Goal: Transaction & Acquisition: Purchase product/service

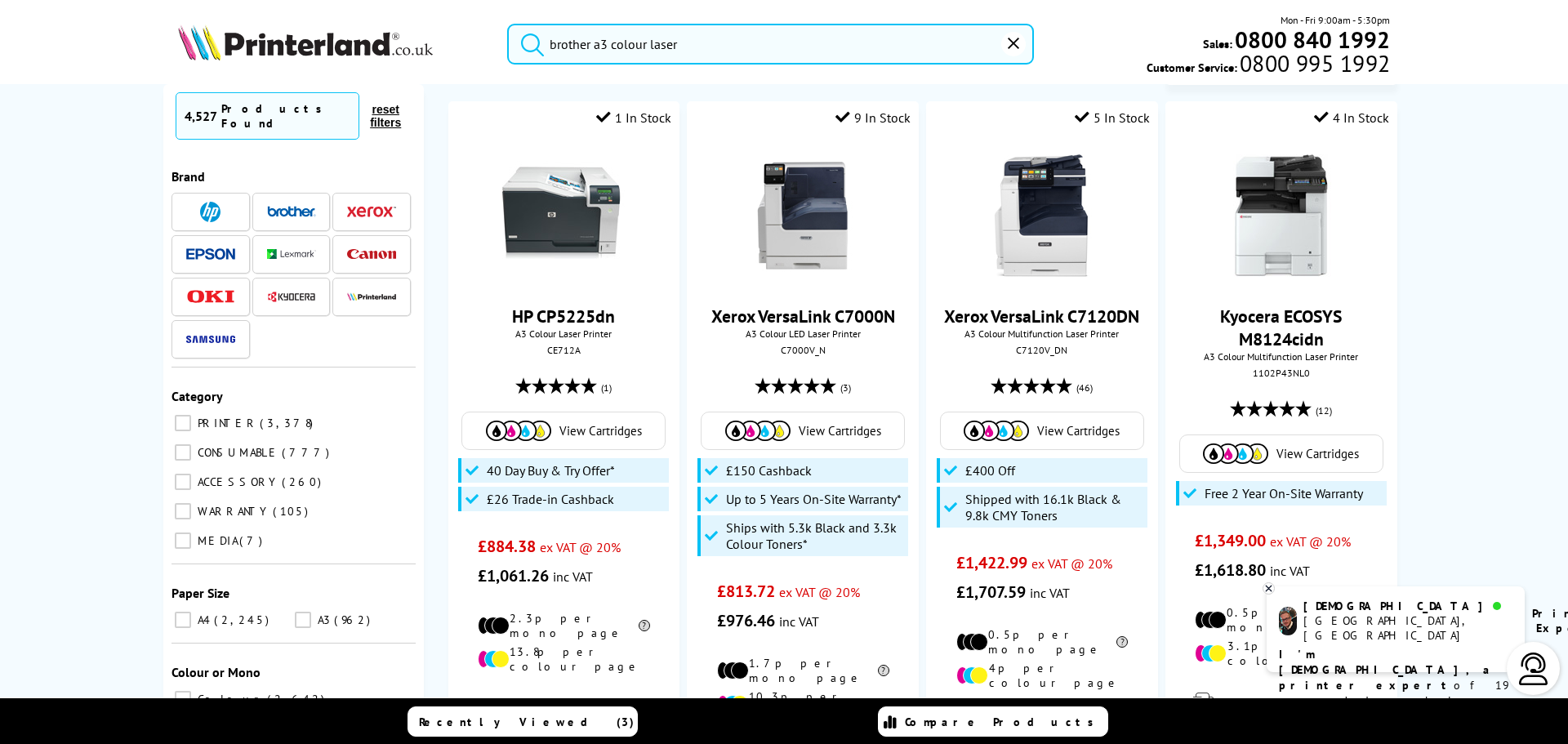
scroll to position [816, 0]
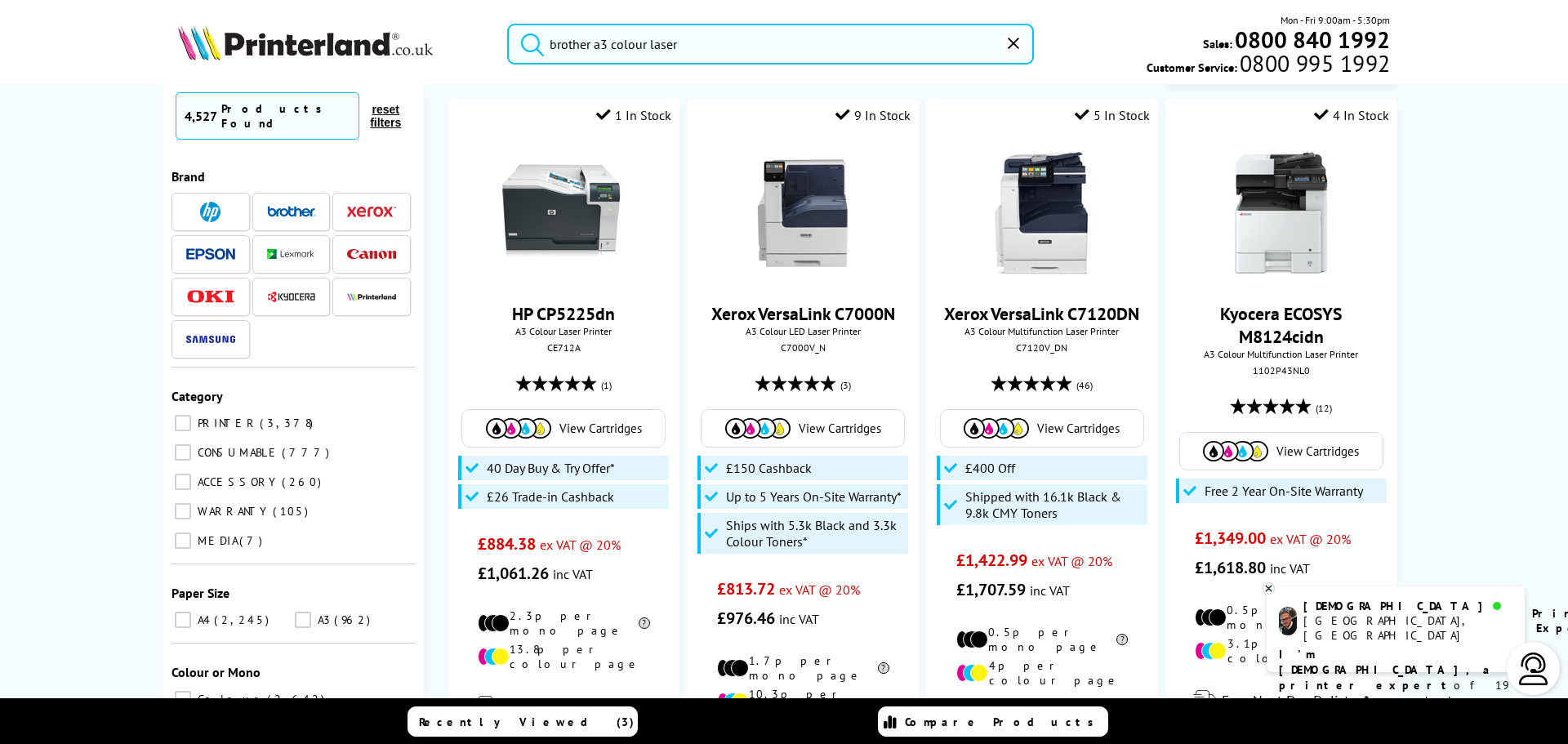
click at [720, 55] on input "brother a3 colour laser" at bounding box center [770, 44] width 527 height 41
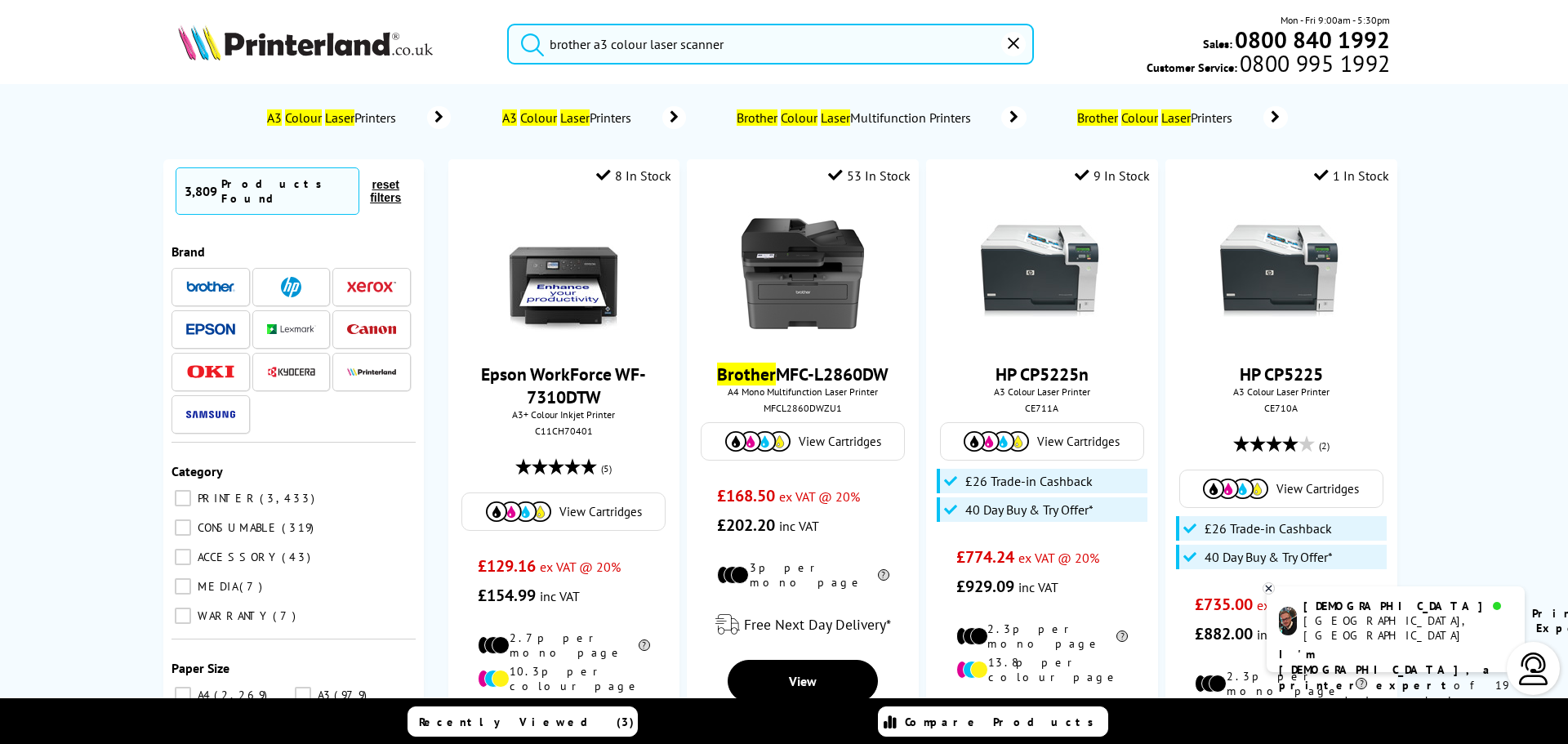
type input "brother a3 colour laser scanner"
click at [508, 24] on button "submit" at bounding box center [529, 42] width 41 height 36
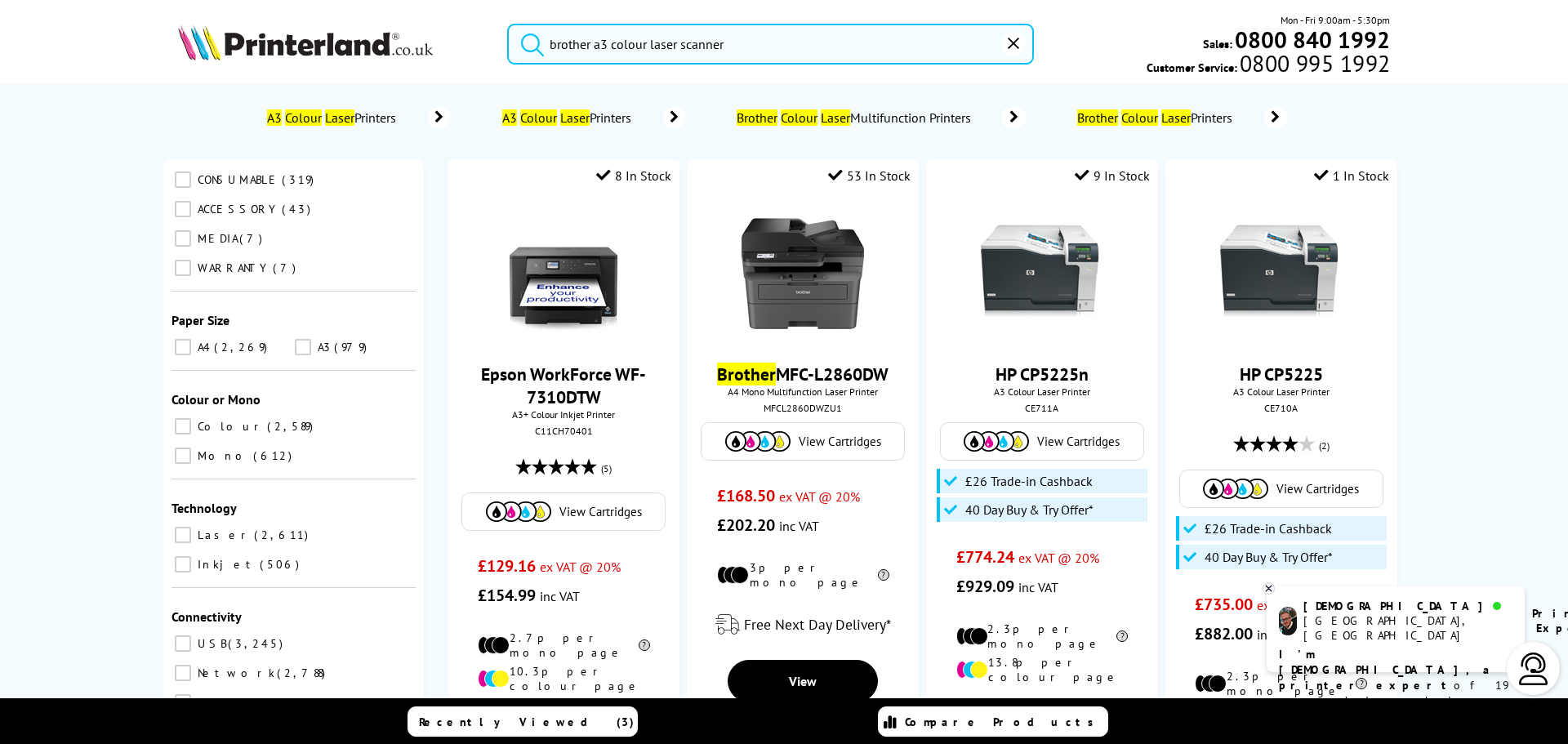
scroll to position [381, 0]
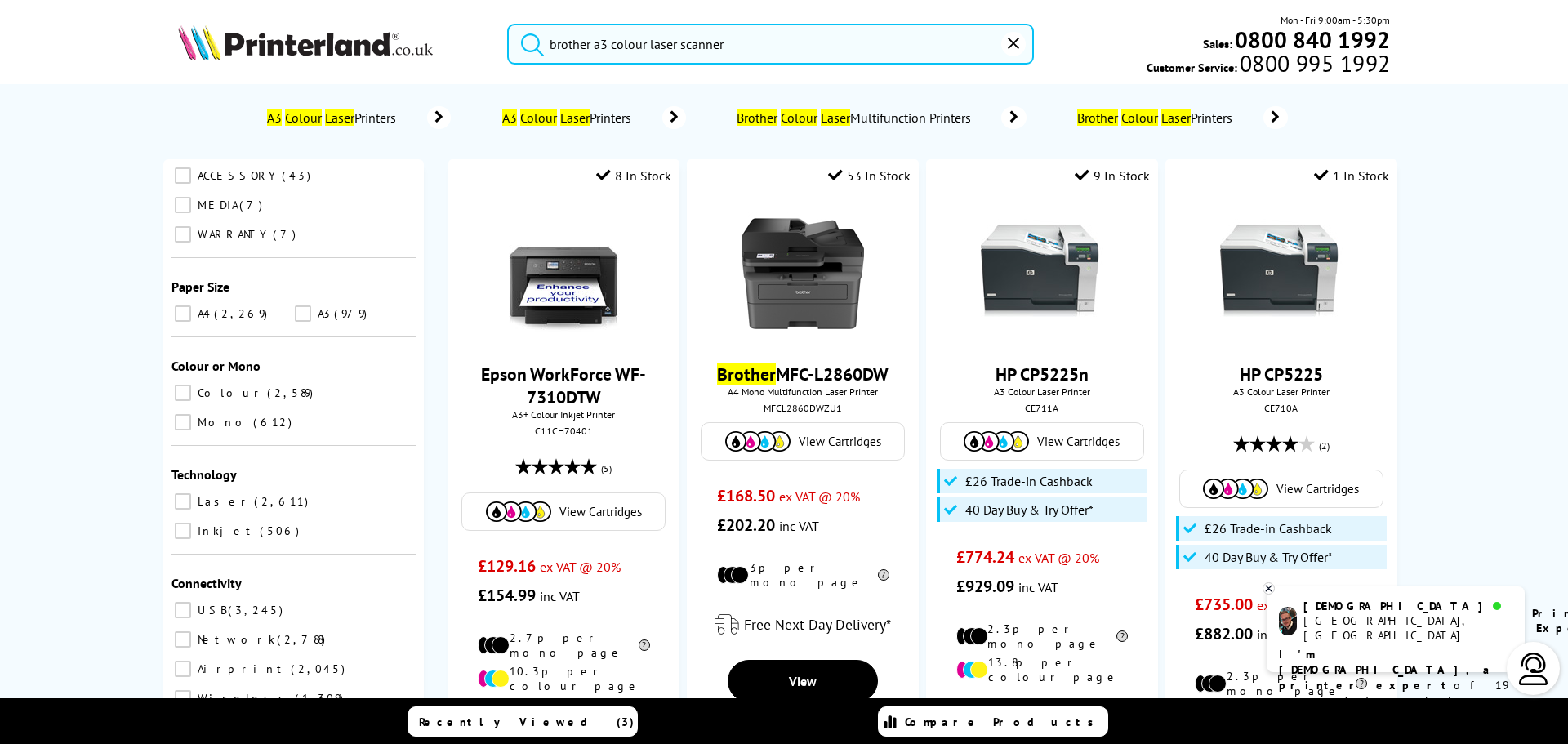
click at [297, 305] on input "A3 979" at bounding box center [302, 313] width 16 height 16
checkbox input "true"
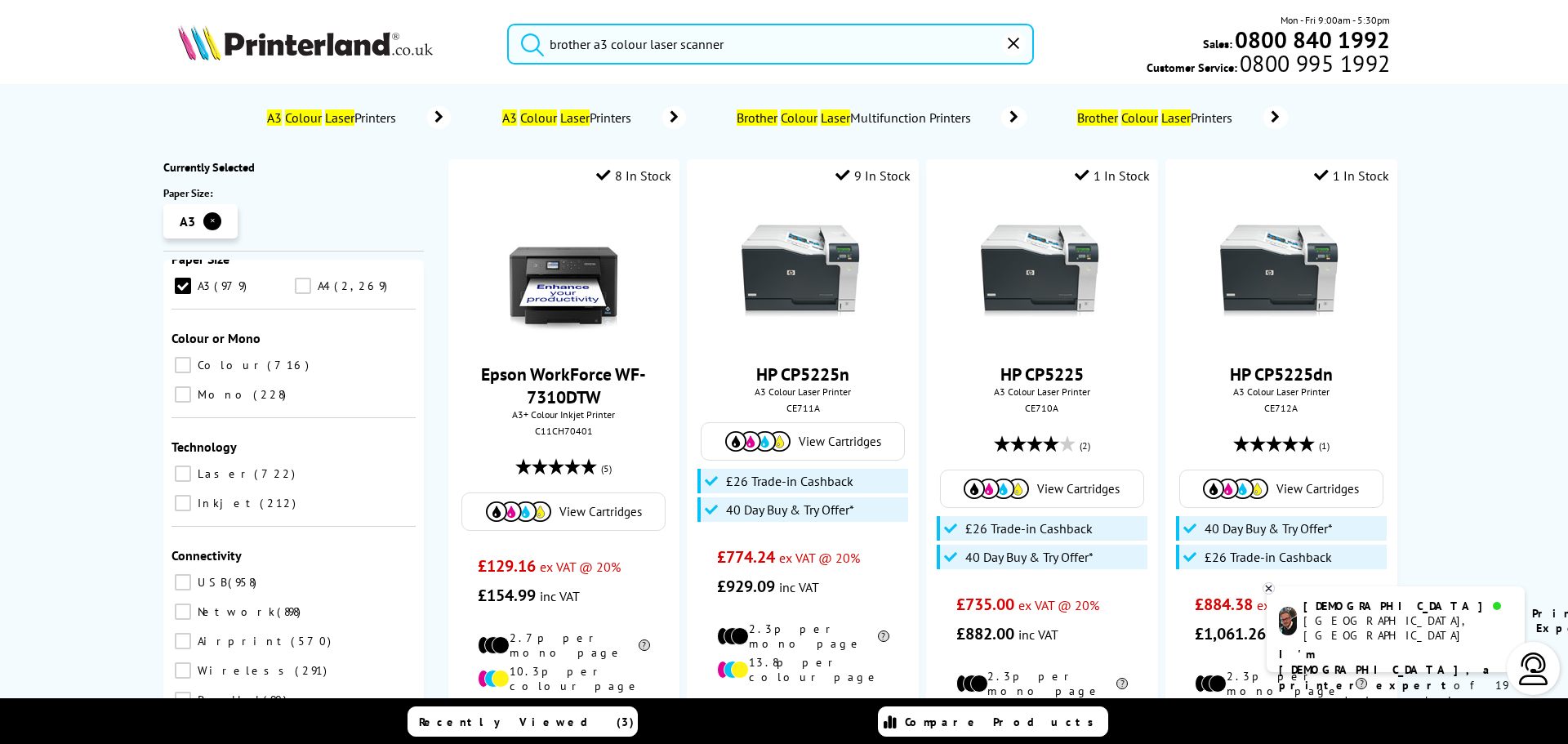
scroll to position [435, 0]
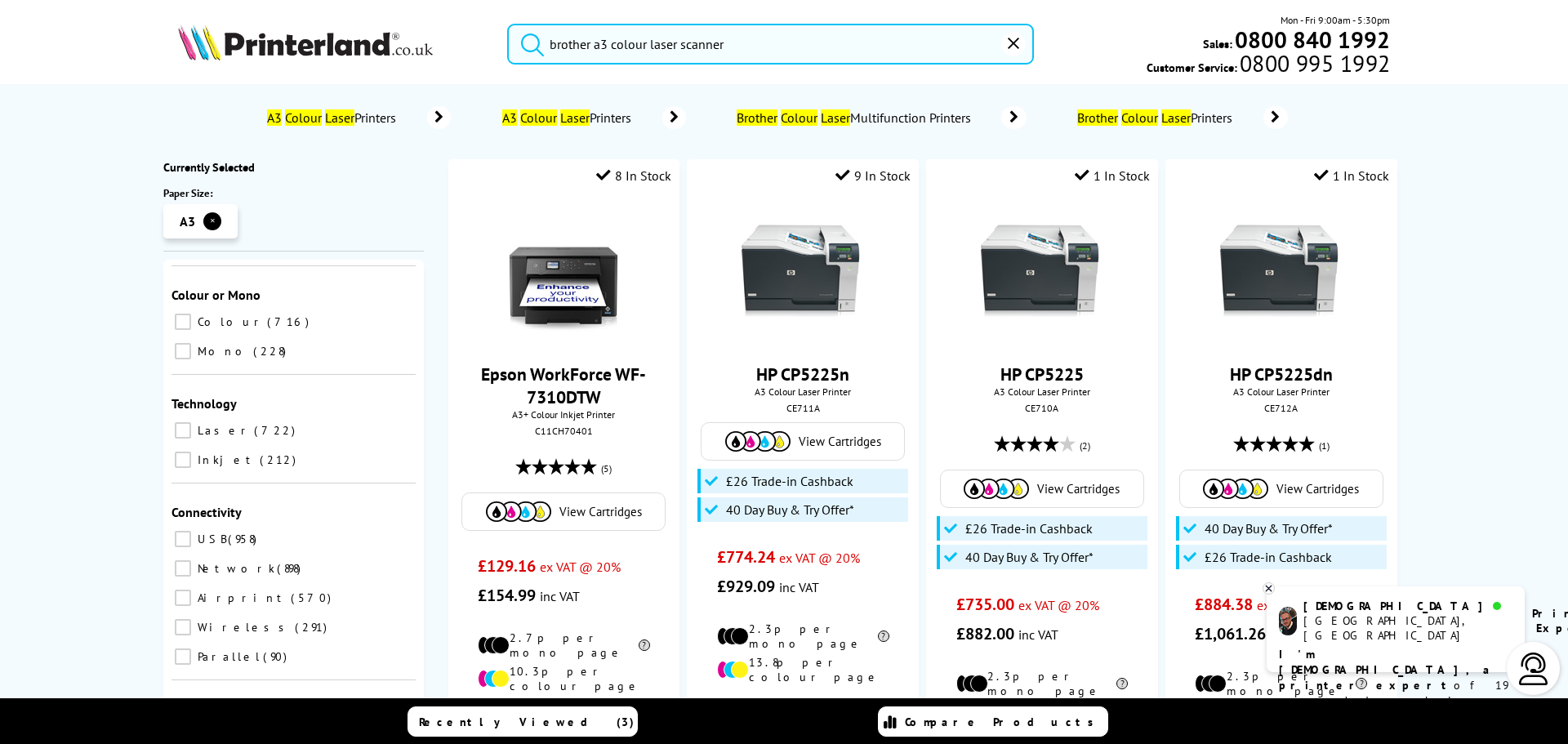
click at [175, 314] on input "Colour 716" at bounding box center [182, 322] width 16 height 16
checkbox input "true"
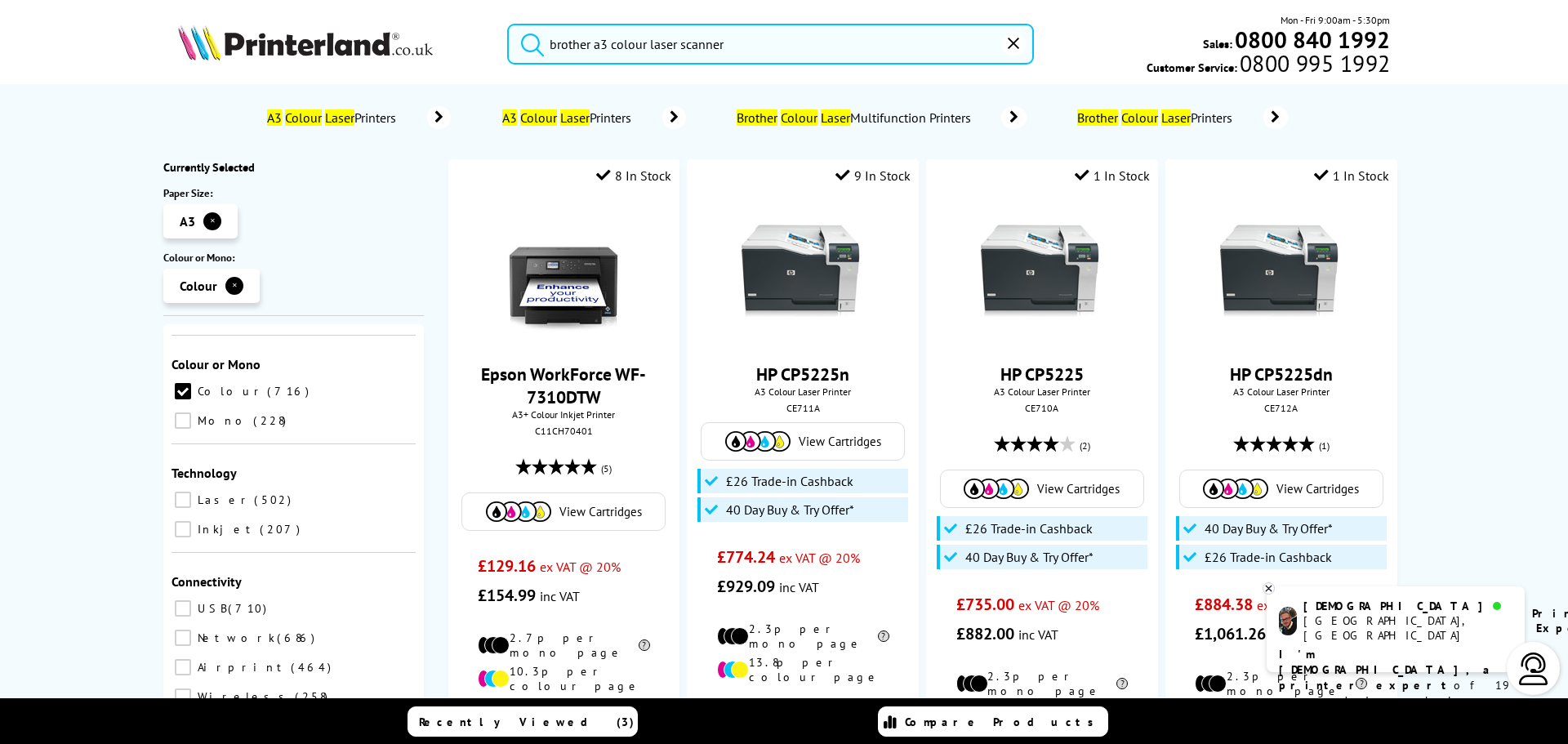
scroll to position [435, 0]
click at [178, 487] on input "Laser 502" at bounding box center [182, 495] width 16 height 16
checkbox input "true"
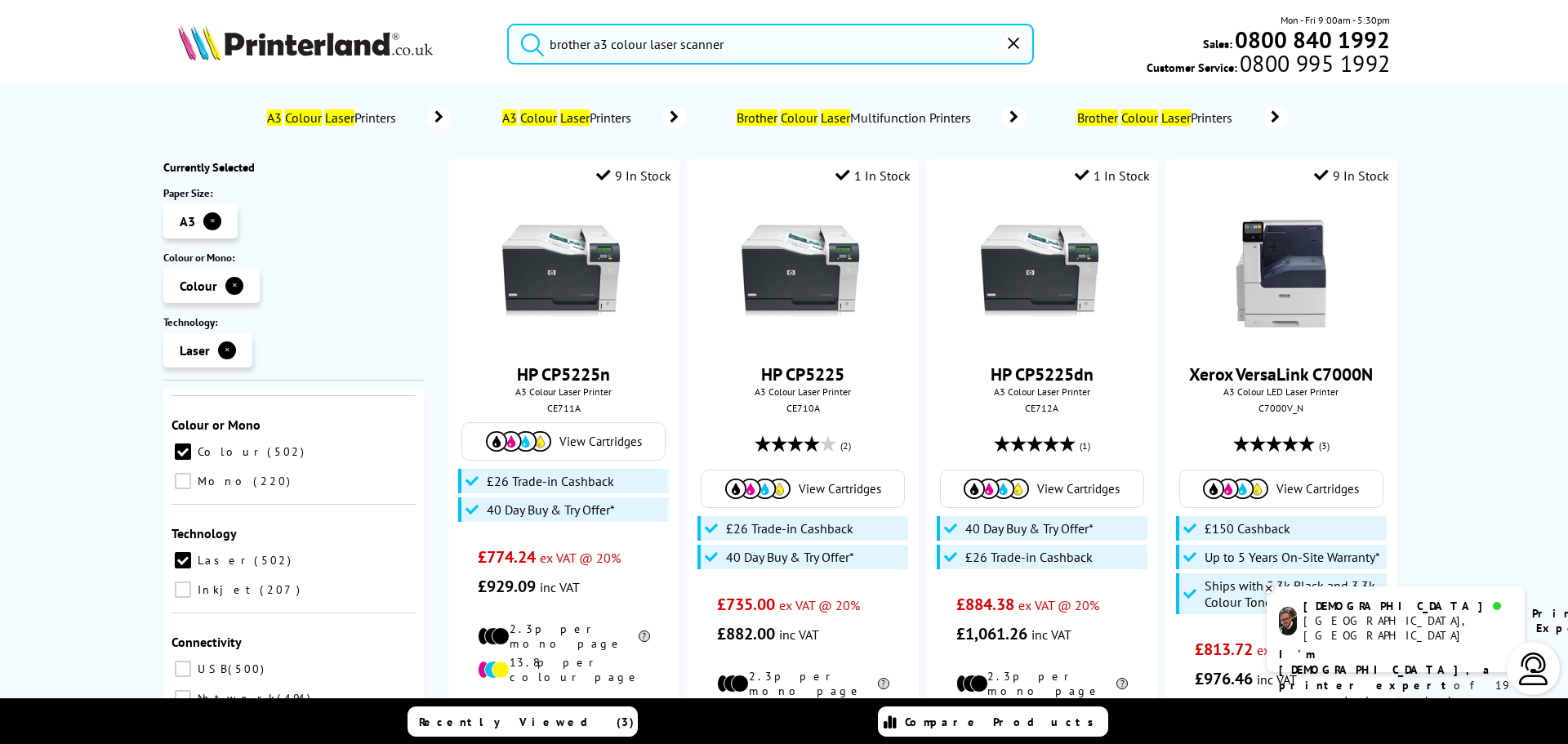
scroll to position [435, 0]
click at [191, 689] on input "Network 494" at bounding box center [182, 696] width 16 height 16
checkbox input "true"
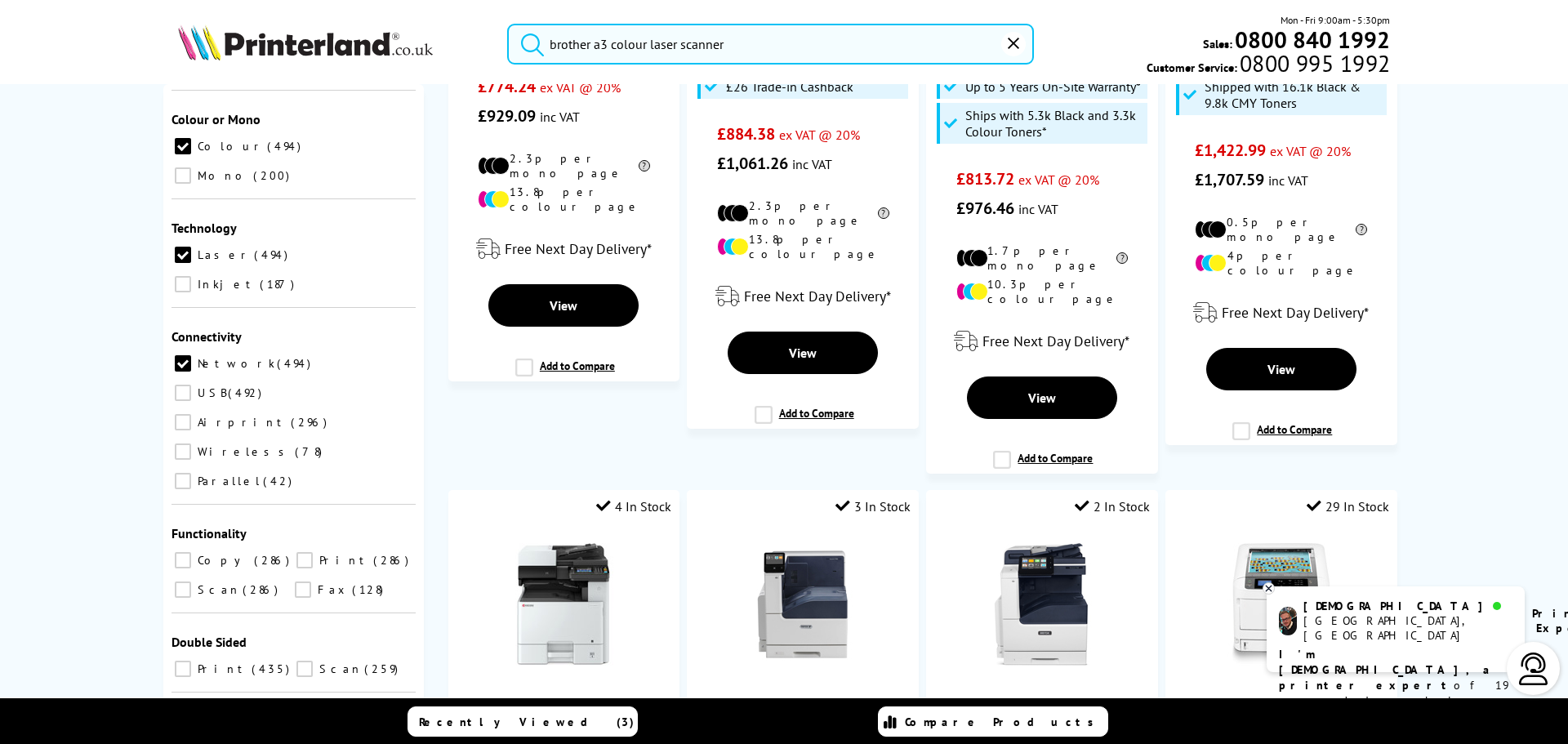
scroll to position [489, 0]
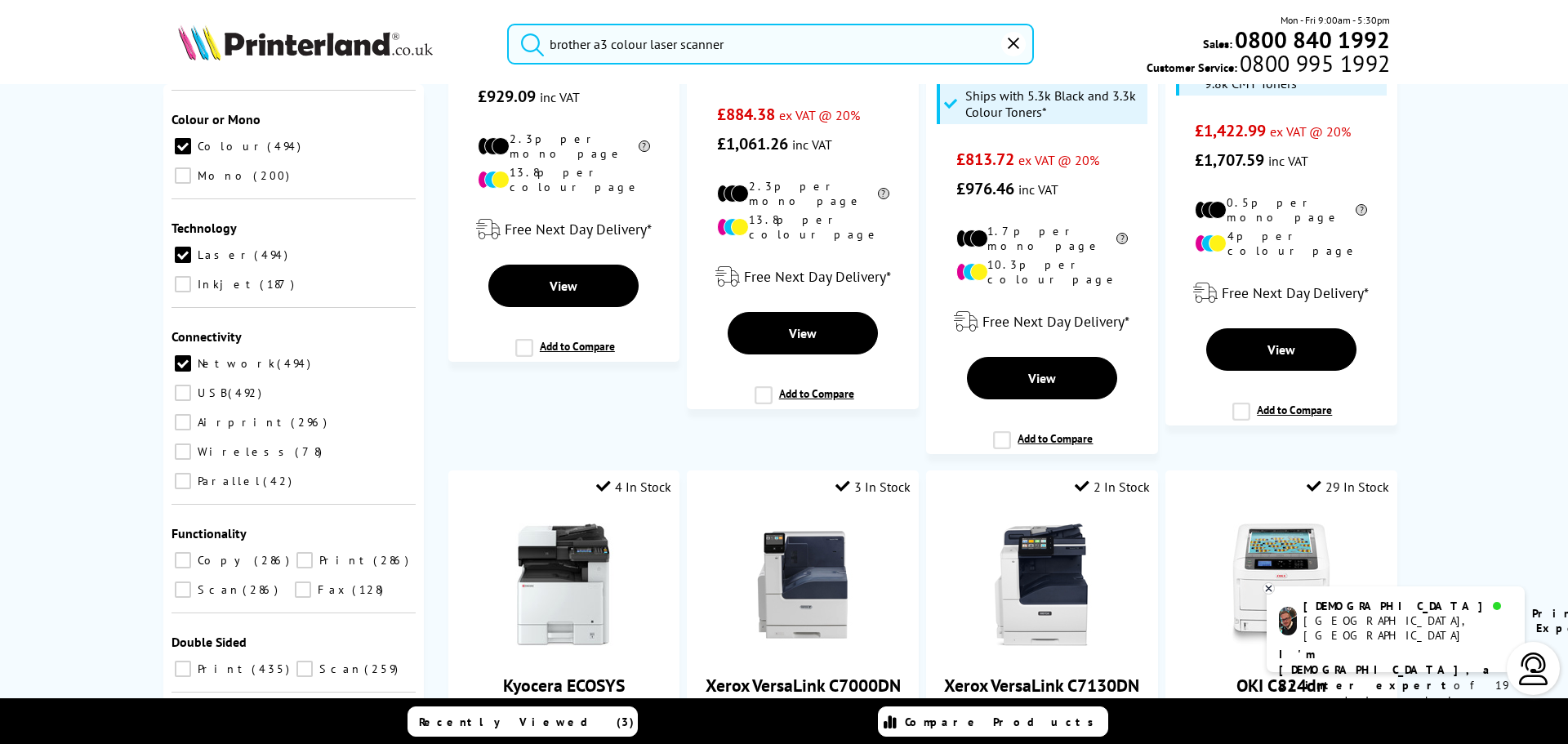
click at [184, 581] on input "Scan 286" at bounding box center [182, 589] width 16 height 16
checkbox input "true"
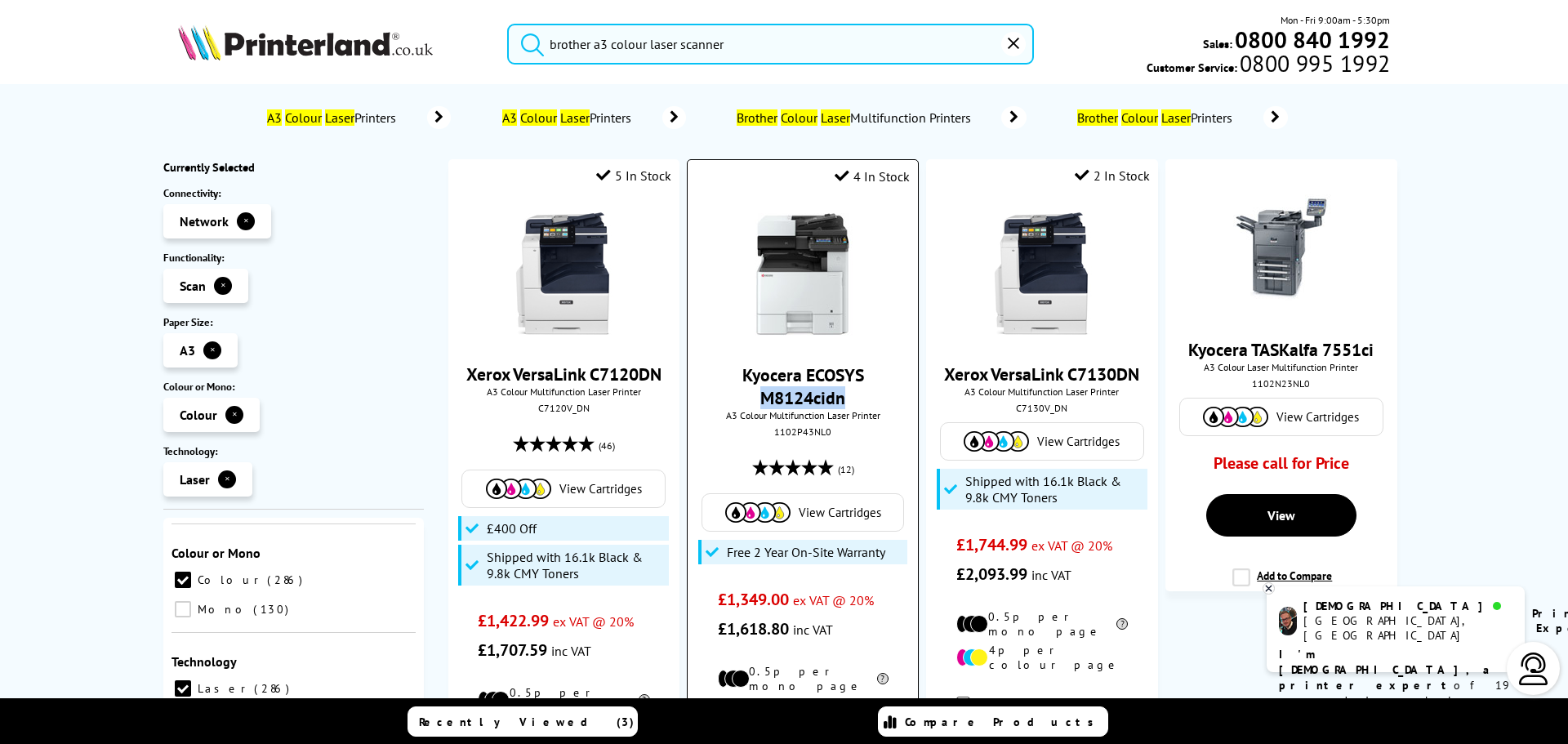
drag, startPoint x: 857, startPoint y: 401, endPoint x: 726, endPoint y: 394, distance: 131.2
click at [726, 394] on span "Kyocera ECOSYS M8124cidn" at bounding box center [803, 386] width 205 height 46
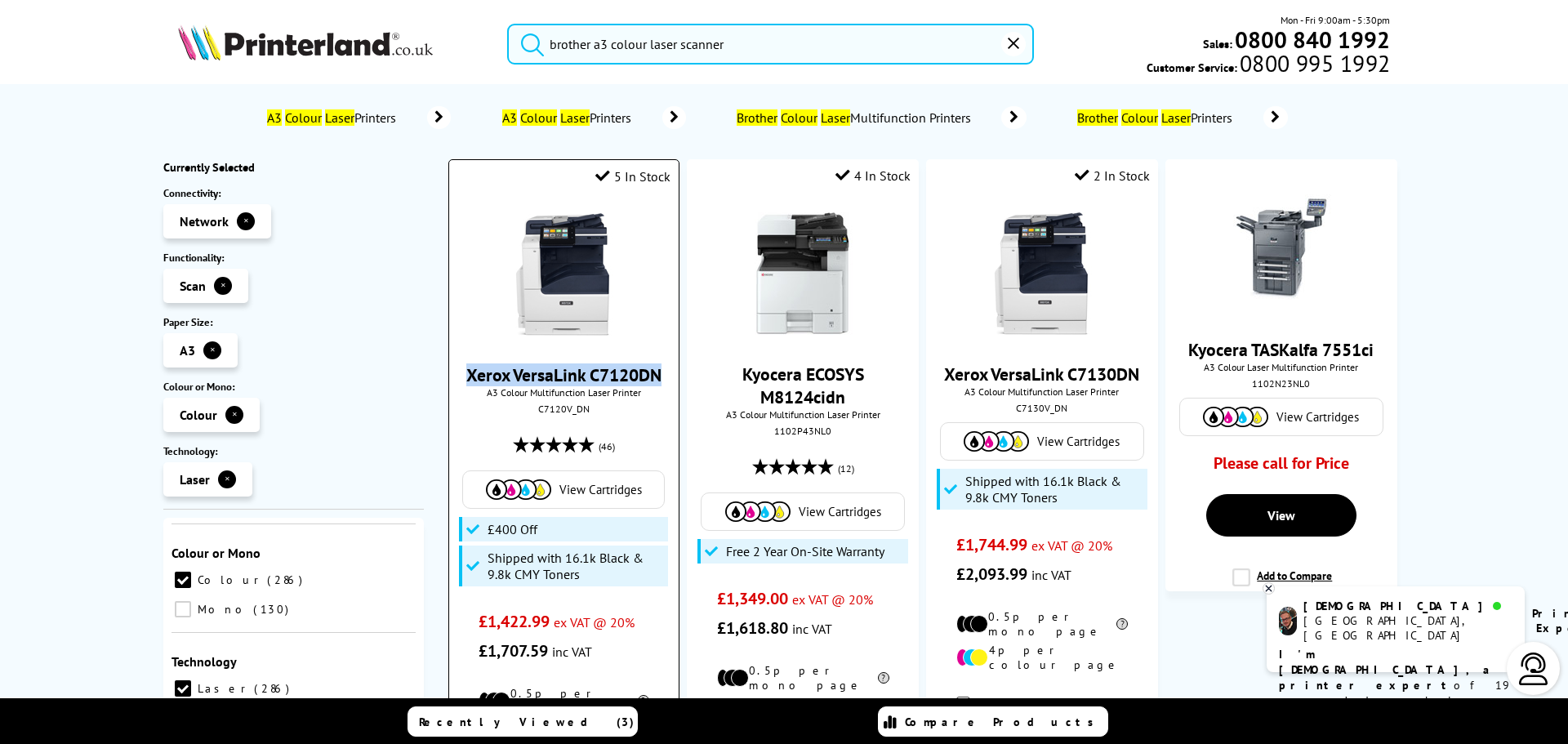
drag, startPoint x: 659, startPoint y: 374, endPoint x: 463, endPoint y: 376, distance: 196.0
click at [463, 376] on span "Xerox VersaLink C7120DN" at bounding box center [564, 374] width 205 height 23
copy link "Xerox VersaLink C7120DN"
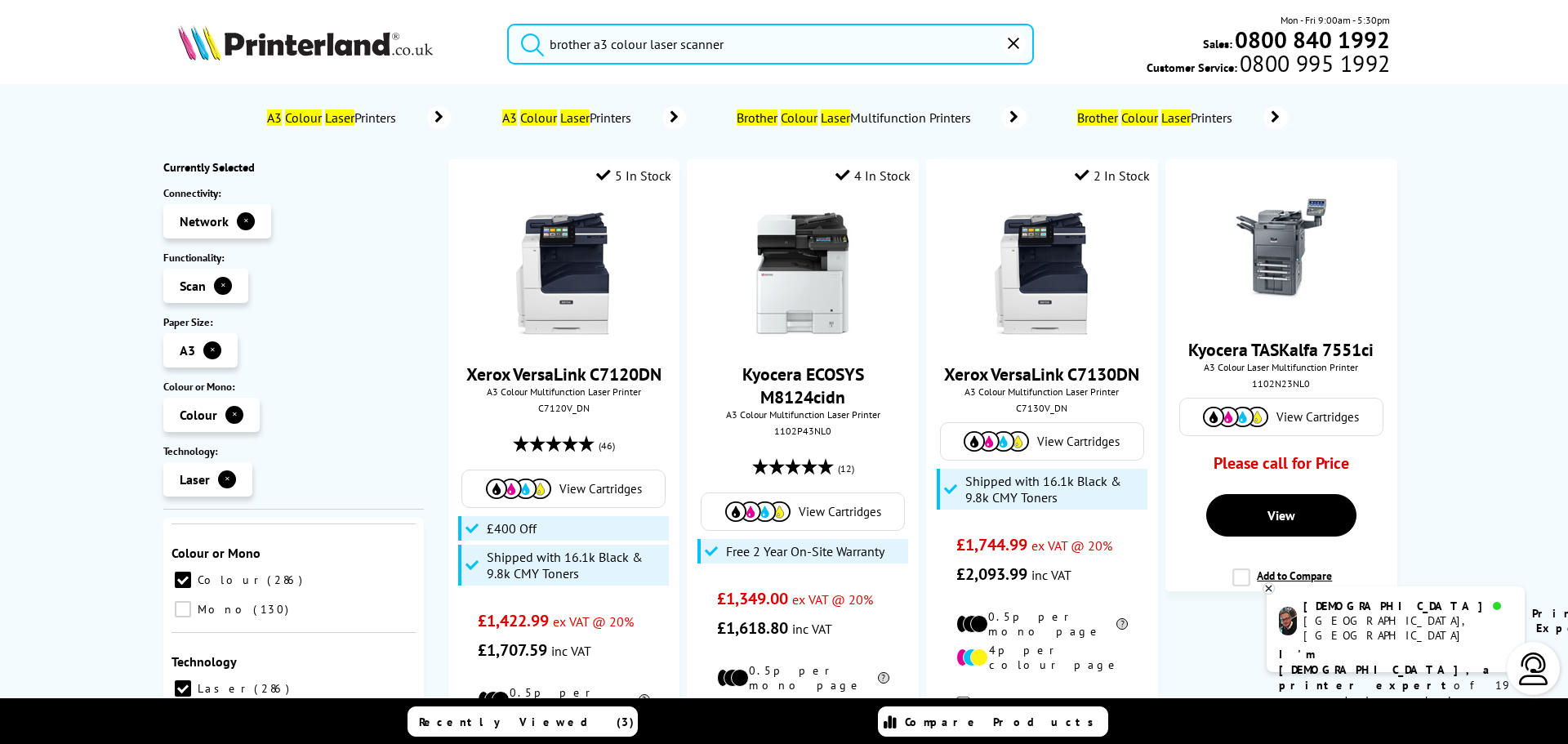
click at [1352, 124] on ol "A3 Colour Laser Printers A3 Colour Laser Printers Brother Colour Laser Multifun…" at bounding box center [783, 118] width 1197 height 51
click at [1015, 43] on icon "reset" at bounding box center [1013, 42] width 11 height 11
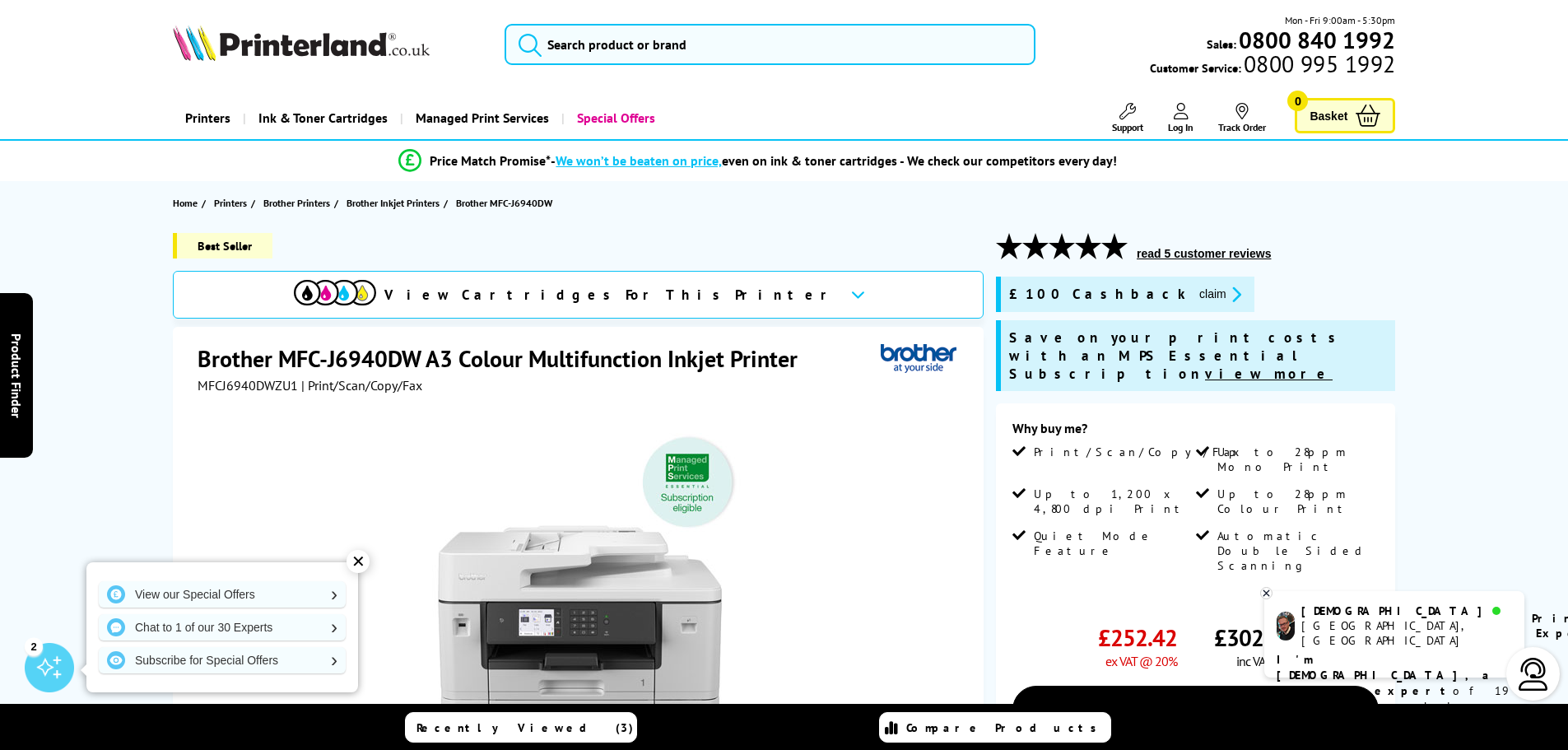
click at [220, 115] on link "Printers" at bounding box center [208, 118] width 70 height 42
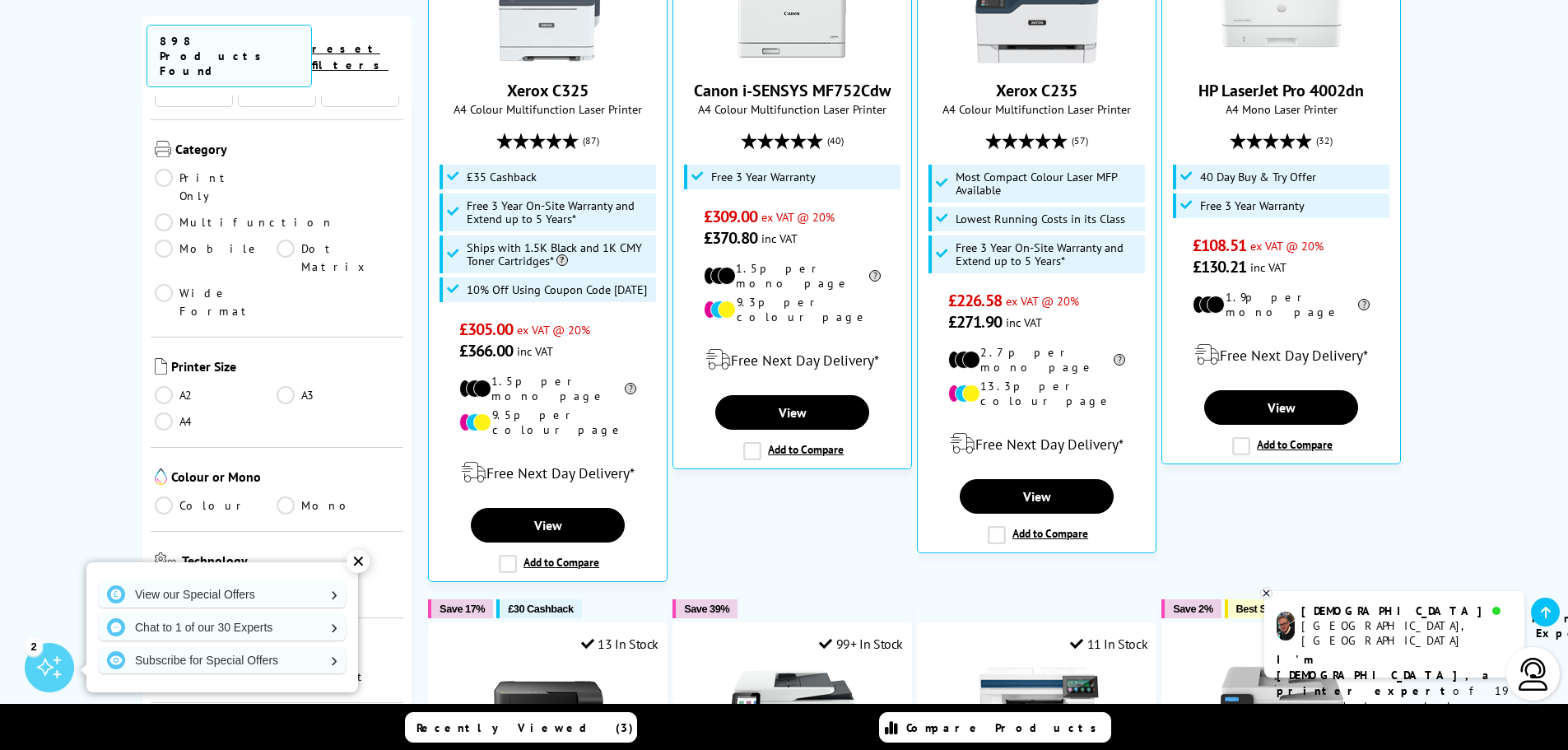
scroll to position [220, 0]
click at [285, 375] on link "A3" at bounding box center [337, 384] width 122 height 18
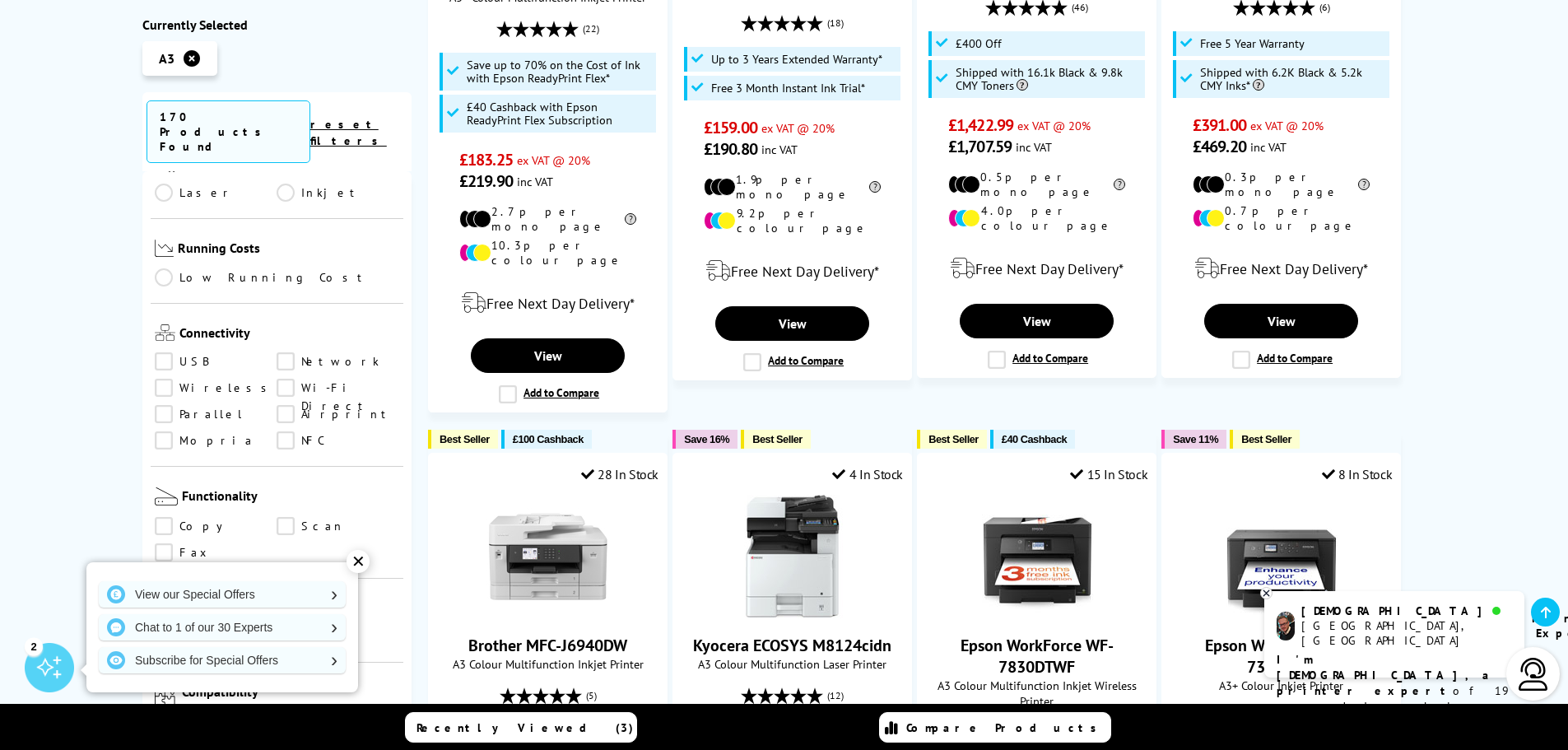
scroll to position [549, 0]
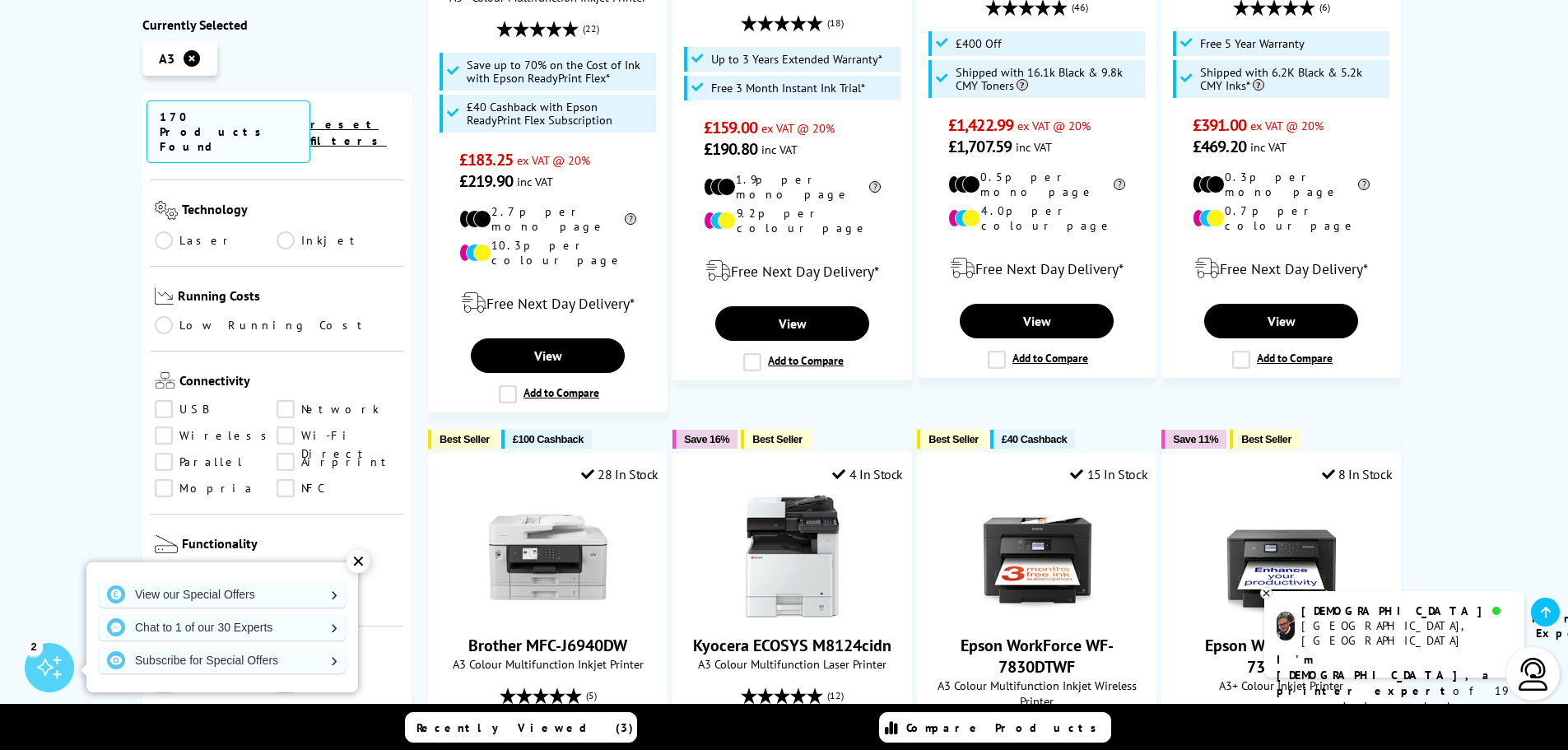
click at [287, 400] on link "Network" at bounding box center [337, 409] width 122 height 18
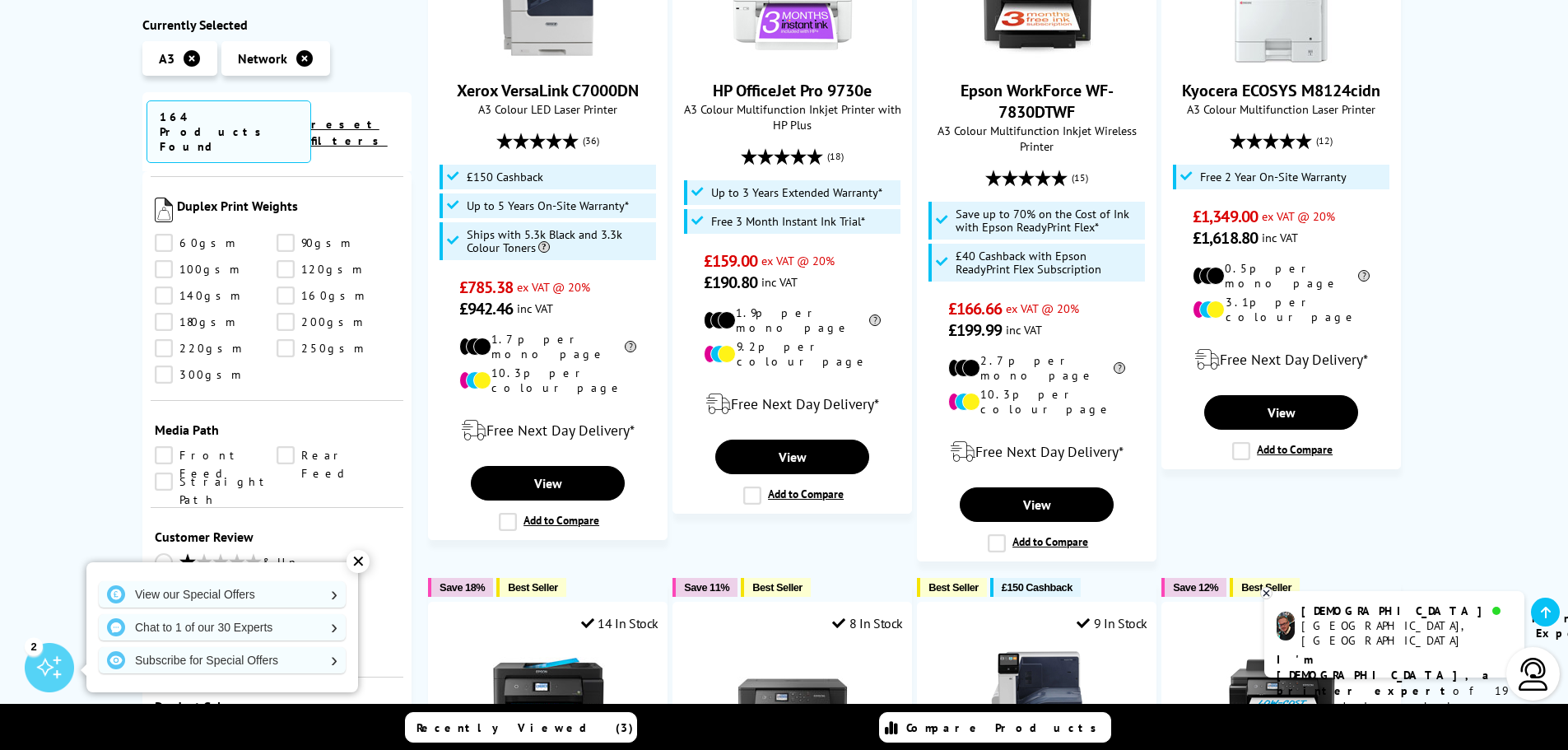
scroll to position [1152, 0]
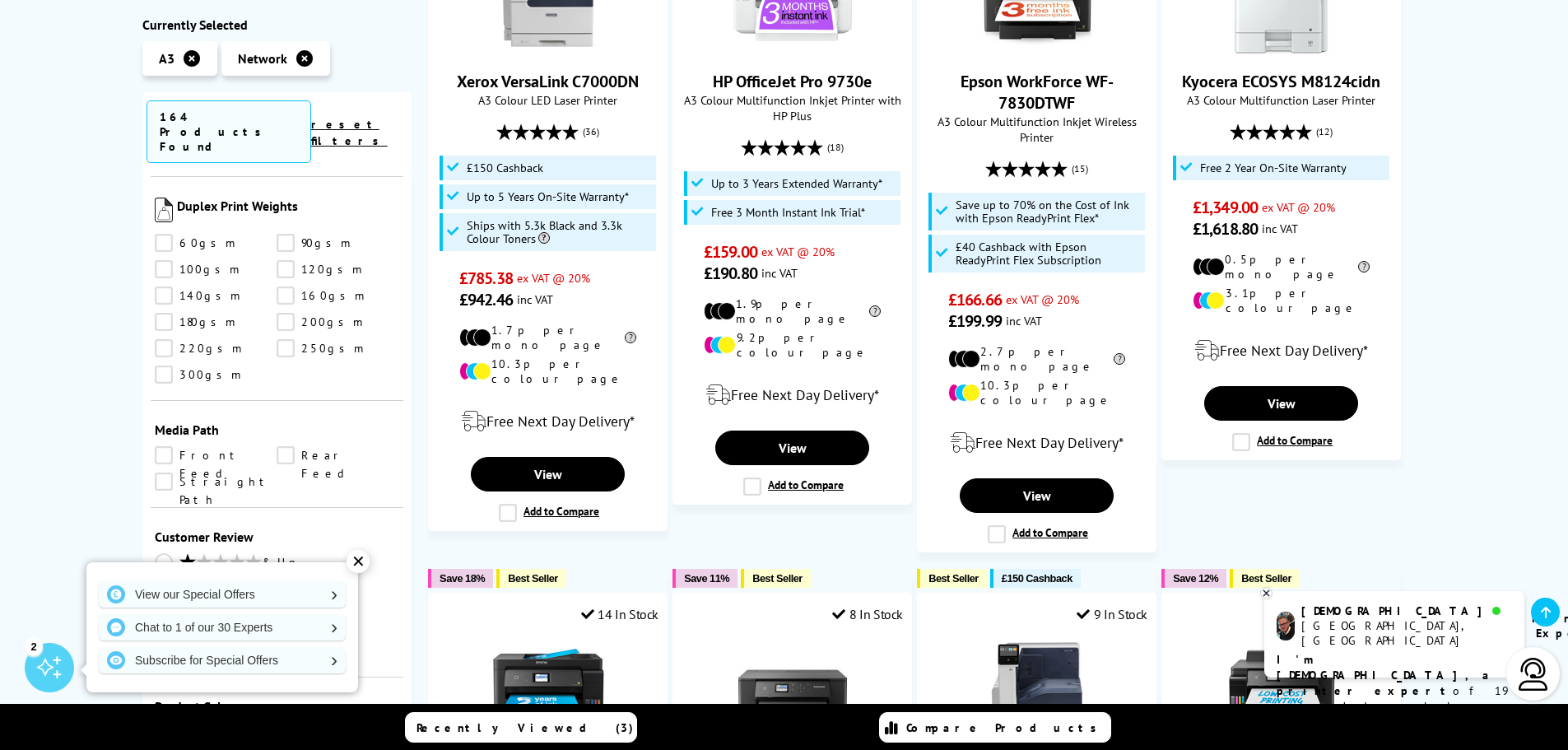
click at [360, 557] on div "✕" at bounding box center [358, 561] width 23 height 23
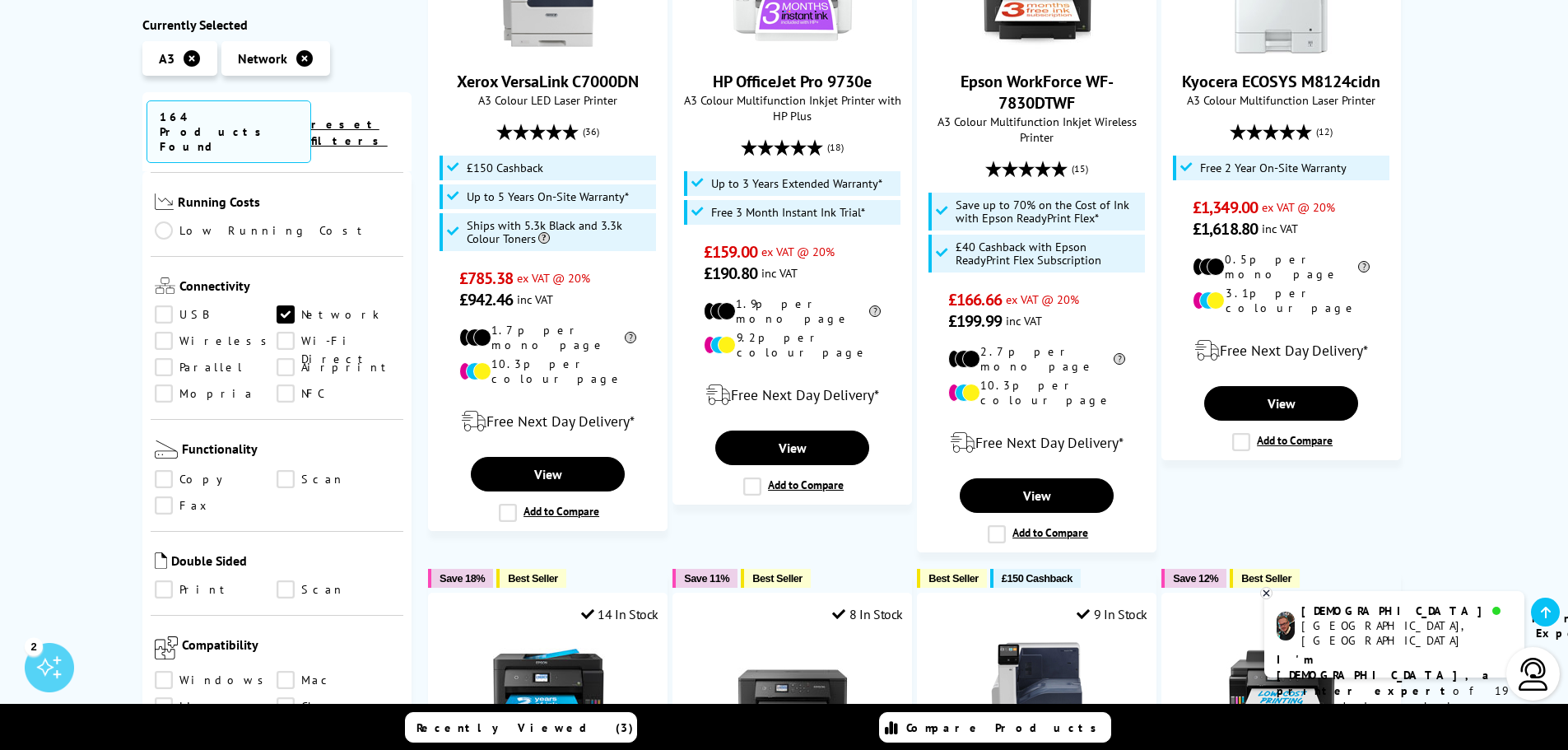
scroll to position [642, 0]
click at [168, 471] on link "Copy" at bounding box center [216, 480] width 122 height 18
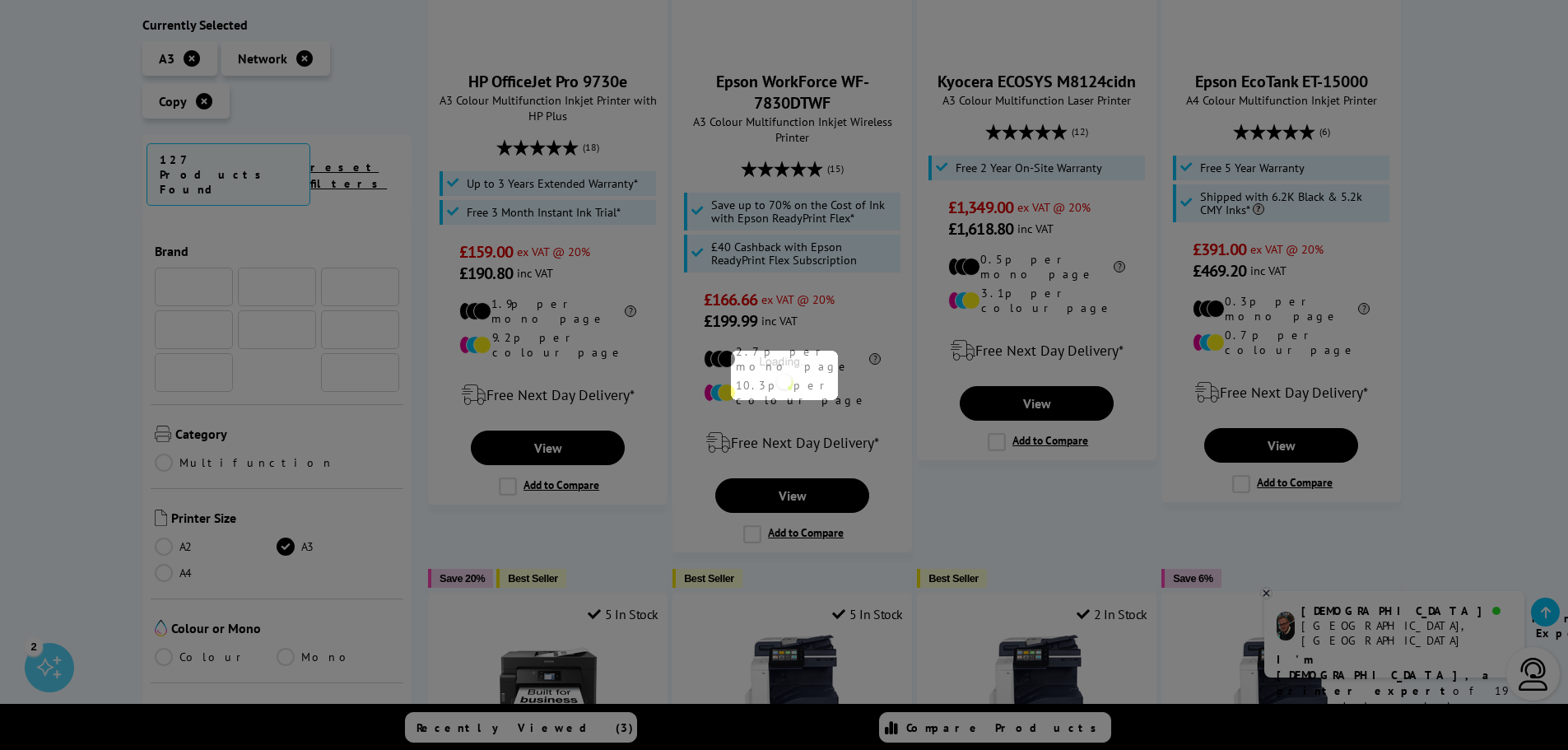
scroll to position [642, 0]
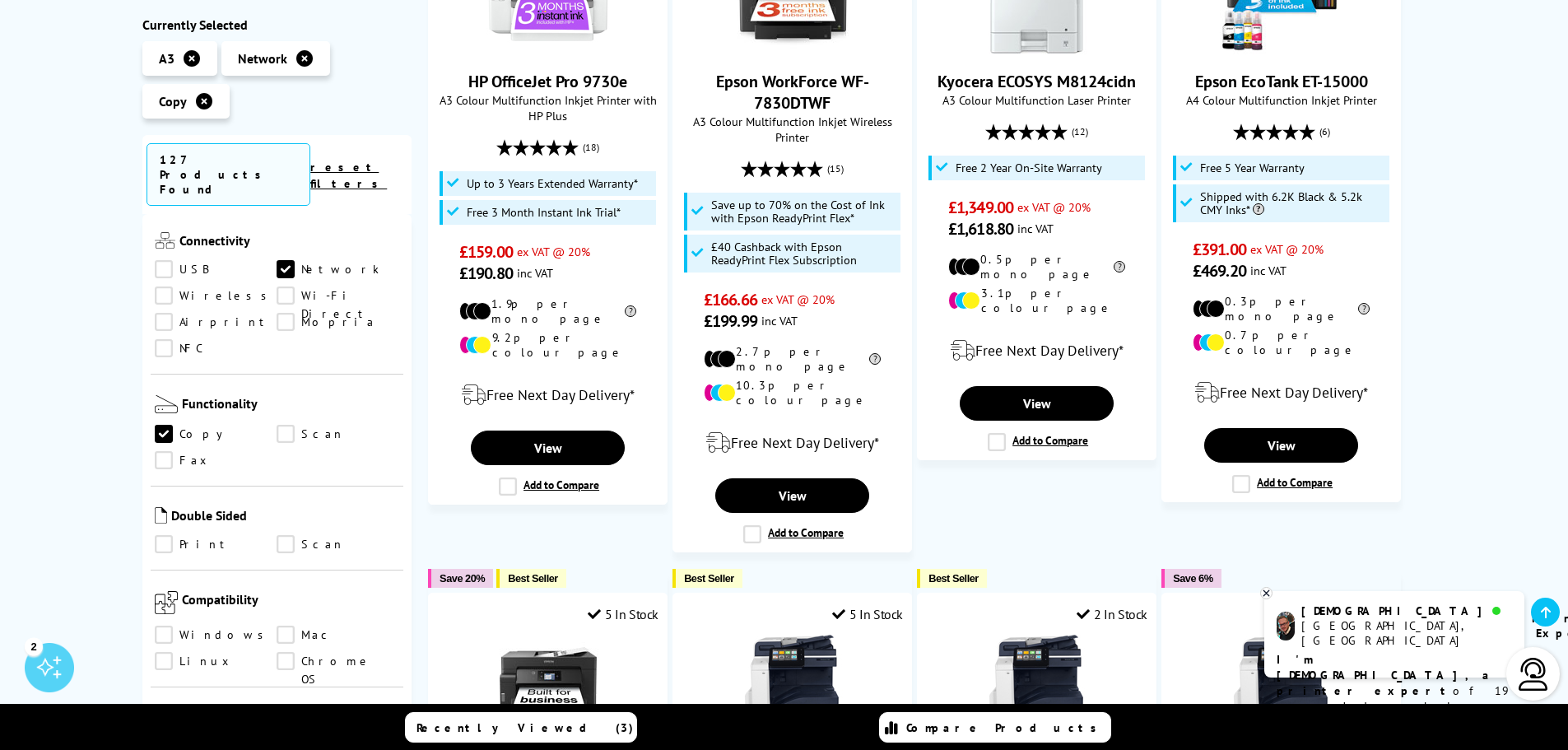
click at [281, 426] on link "Scan" at bounding box center [337, 434] width 122 height 18
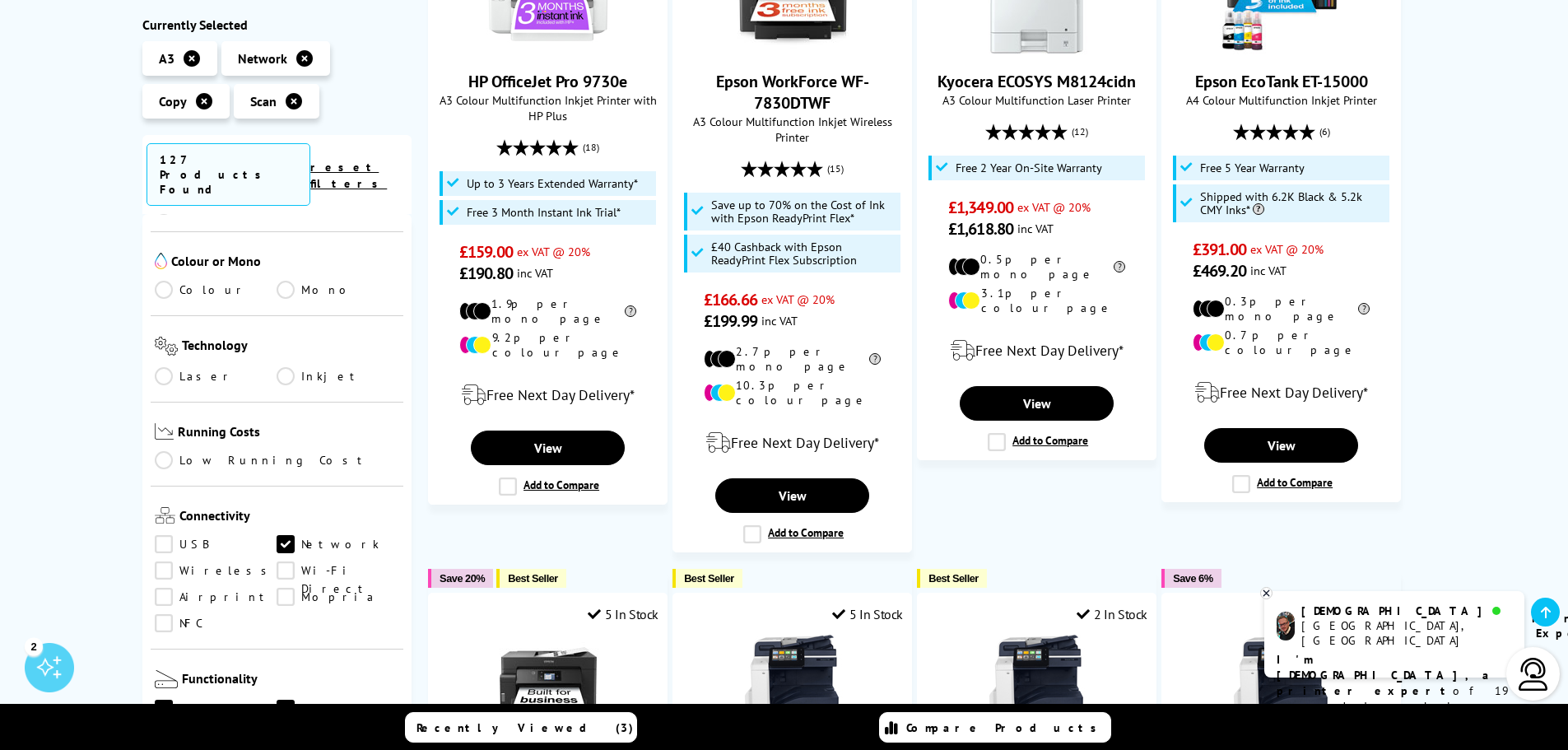
scroll to position [313, 0]
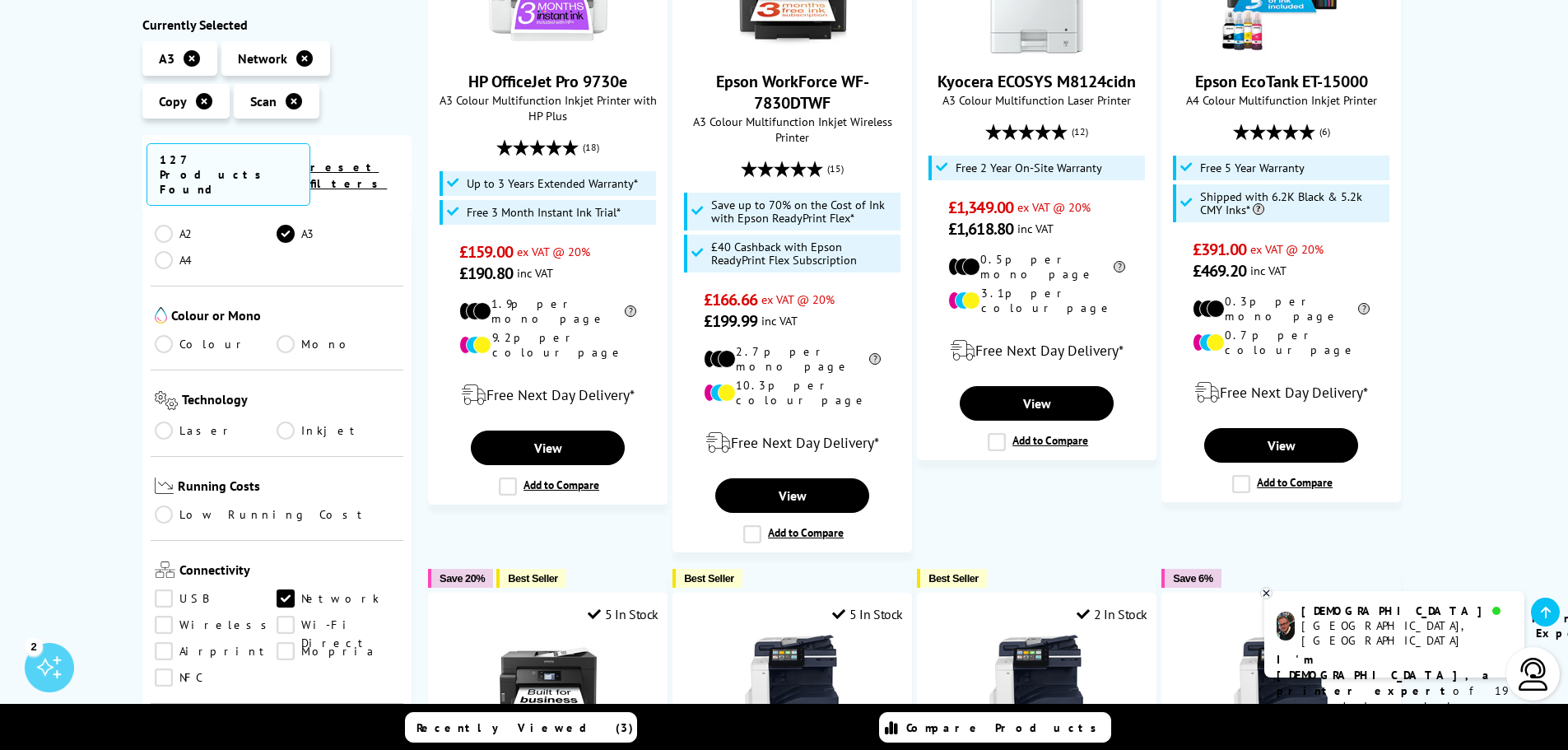
click at [164, 422] on link "Laser" at bounding box center [216, 430] width 122 height 18
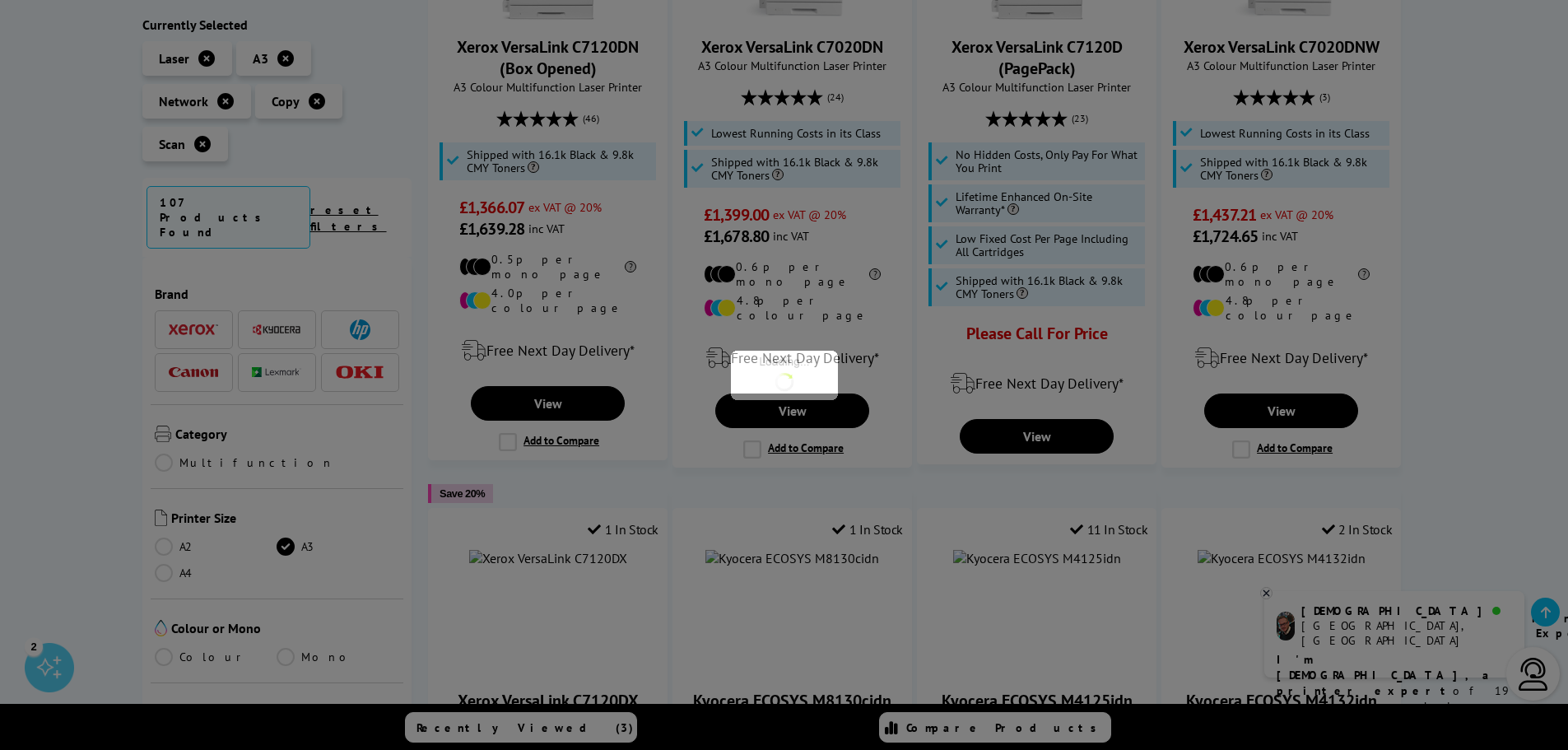
scroll to position [313, 0]
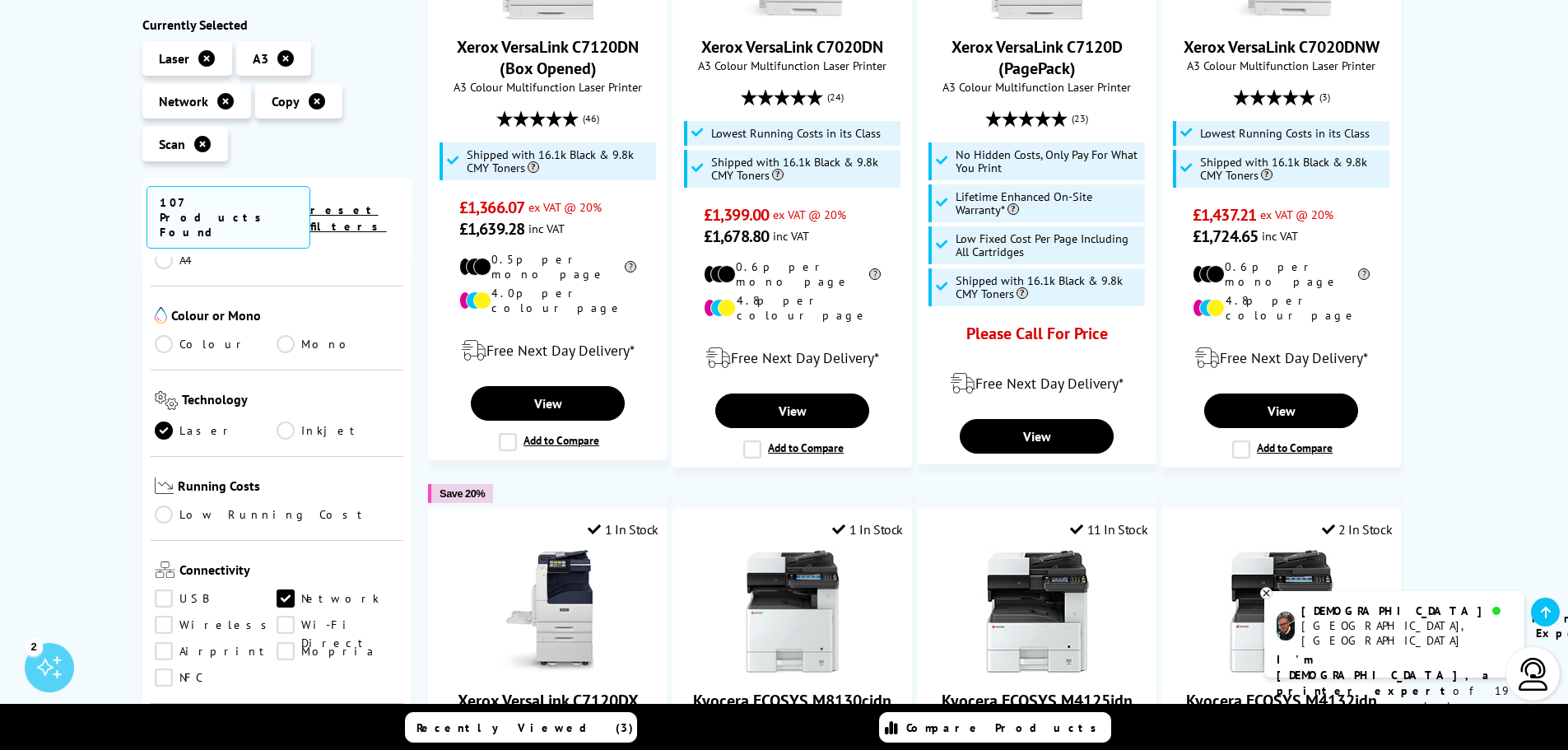
click at [162, 335] on link "Colour" at bounding box center [216, 344] width 122 height 18
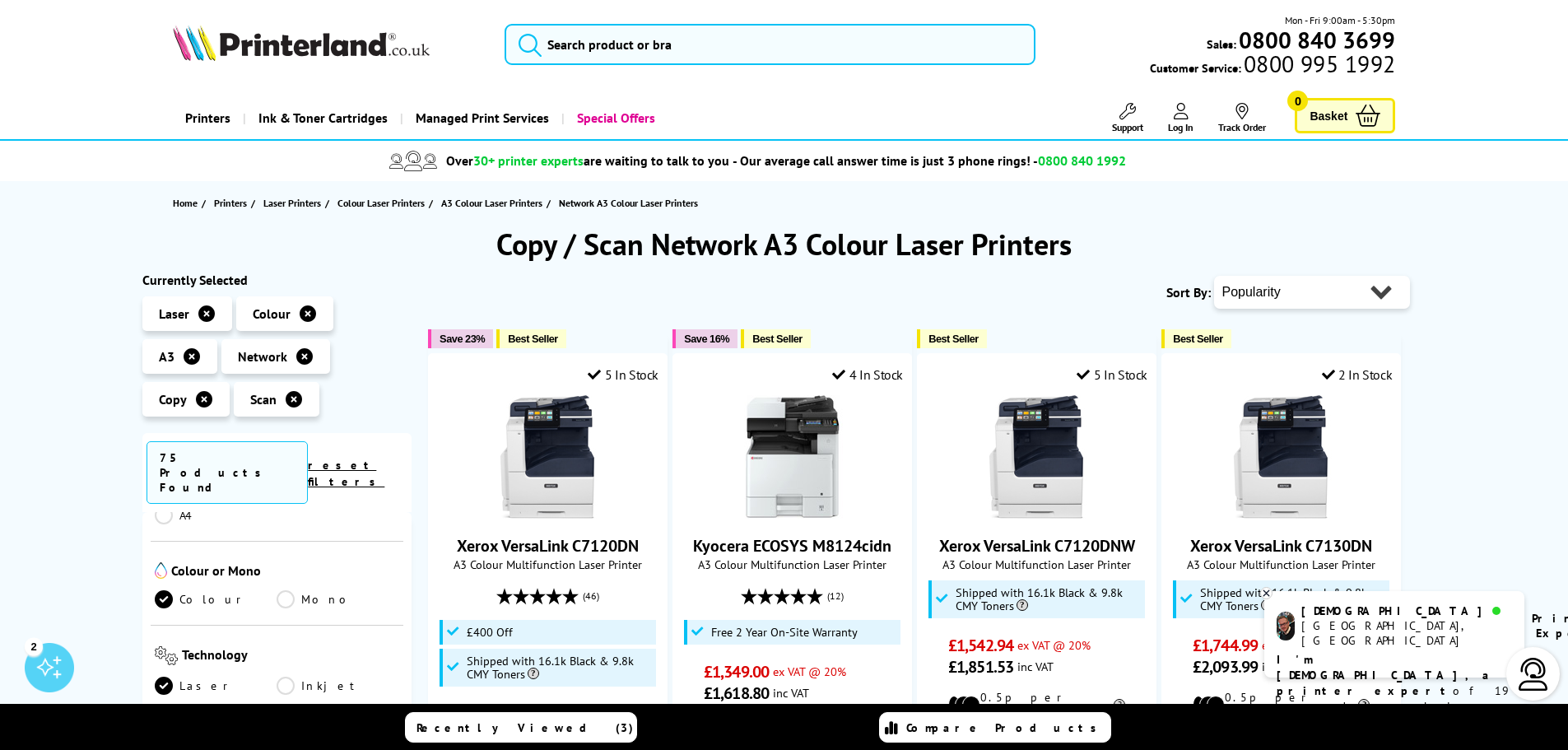
click at [1269, 298] on select "Popularity Rating Price - Low to High Price - High to Low Running Costs - Low t…" at bounding box center [1311, 292] width 196 height 32
select select "Price Ascending"
click at [1214, 275] on select "Popularity Rating Price - Low to High Price - High to Low Running Costs - Low t…" at bounding box center [1311, 292] width 196 height 32
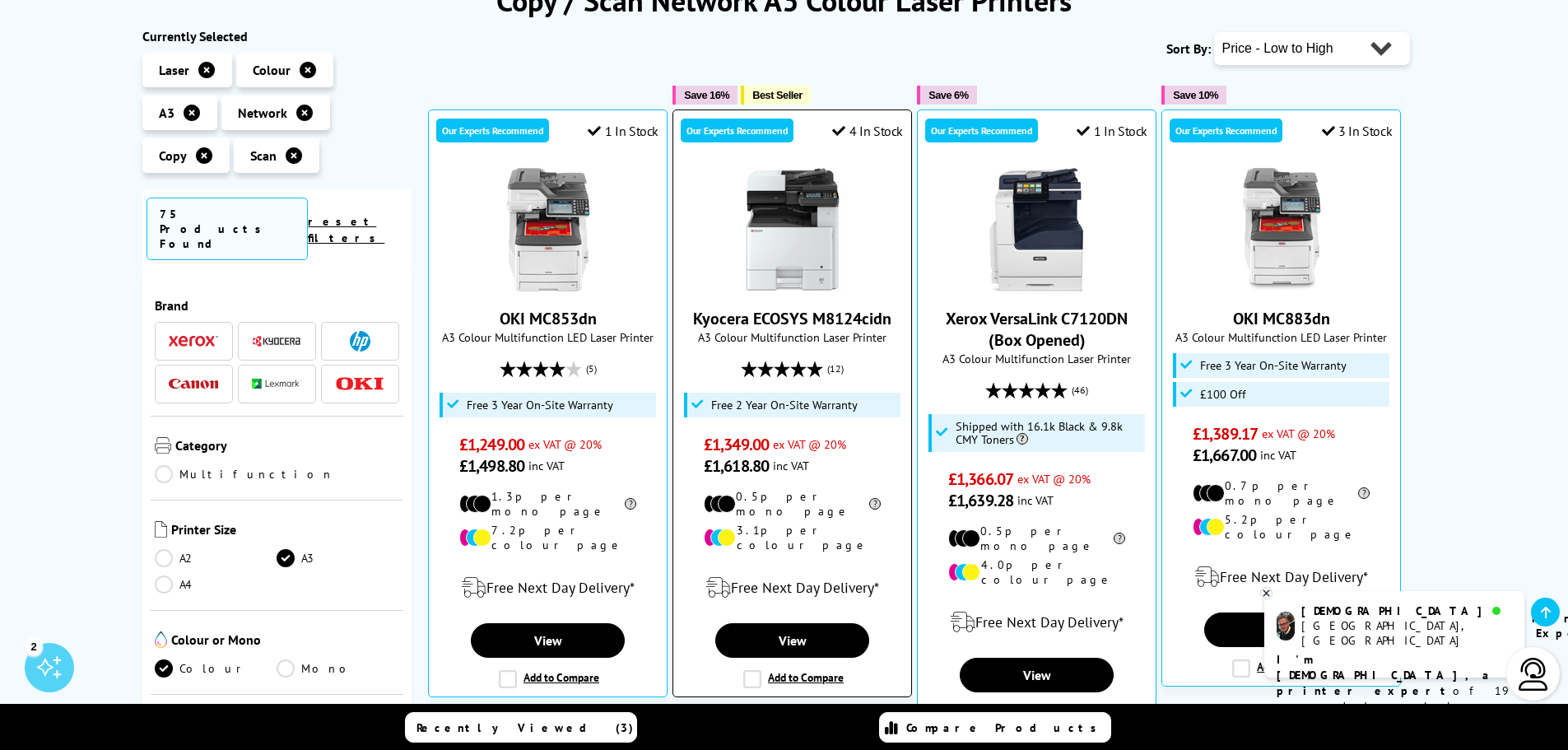
scroll to position [274, 0]
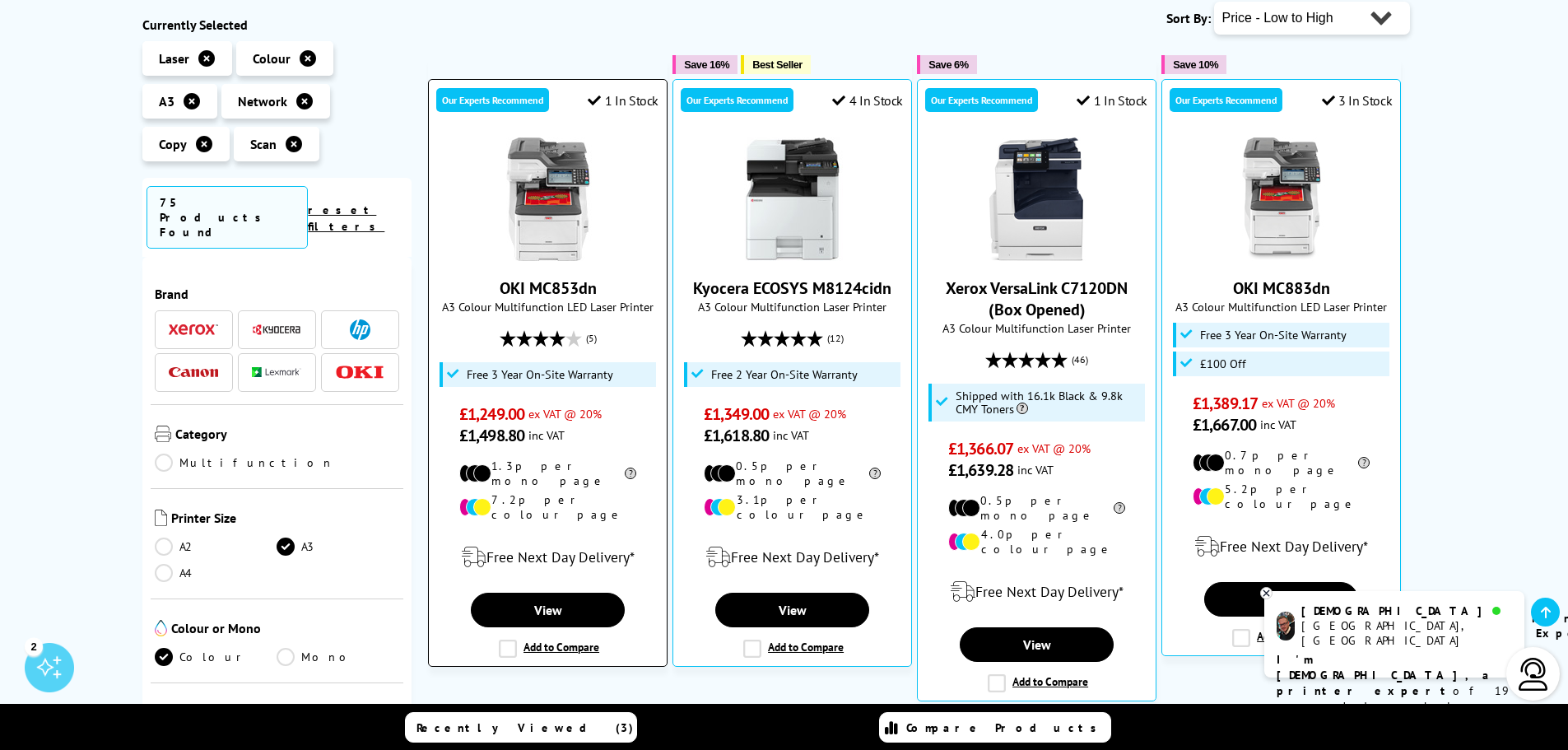
drag, startPoint x: 606, startPoint y: 289, endPoint x: 500, endPoint y: 289, distance: 106.0
click at [500, 289] on span "OKI MC853dn" at bounding box center [547, 287] width 213 height 21
copy link "OKI MC853dn"
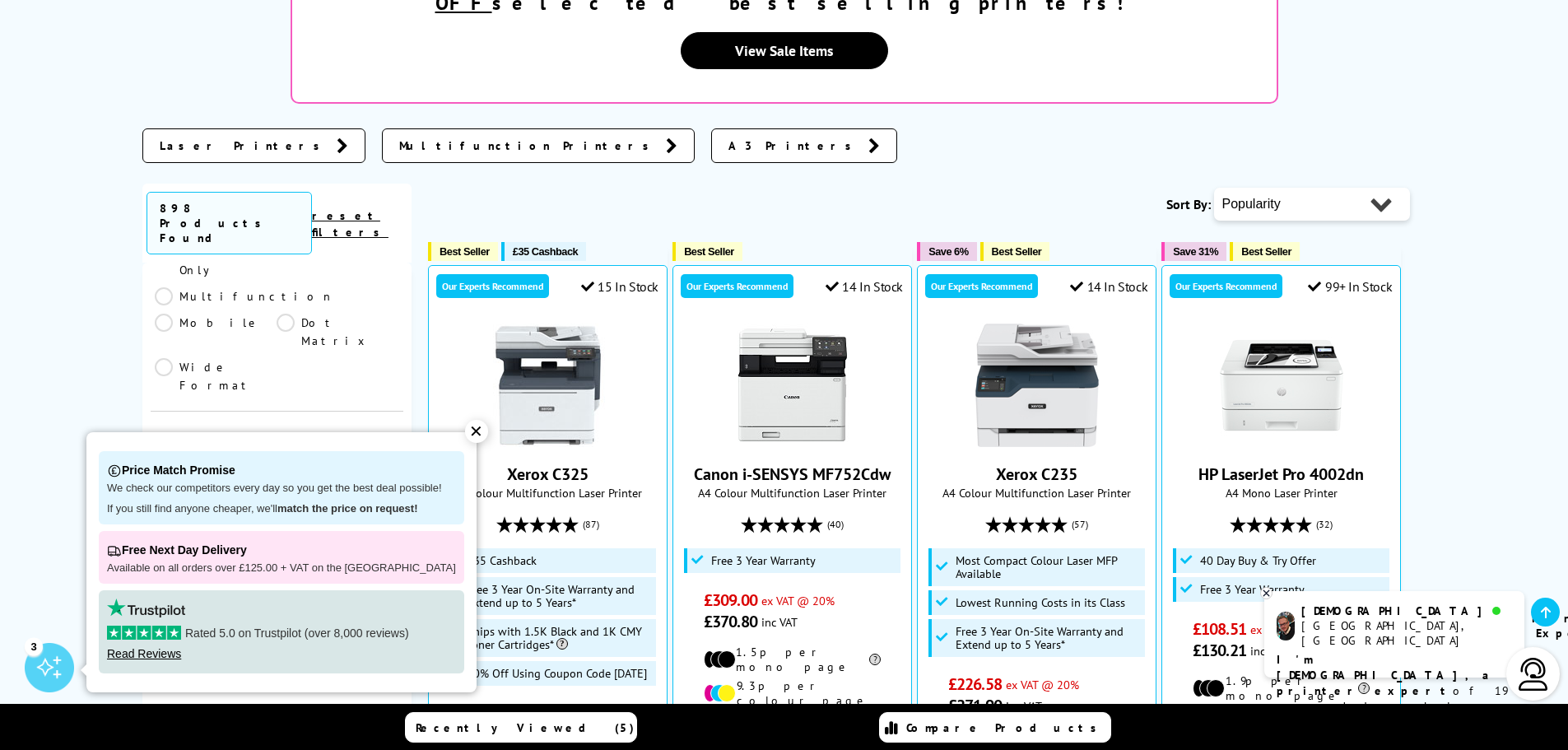
scroll to position [384, 0]
click at [465, 436] on div "✕" at bounding box center [476, 431] width 23 height 23
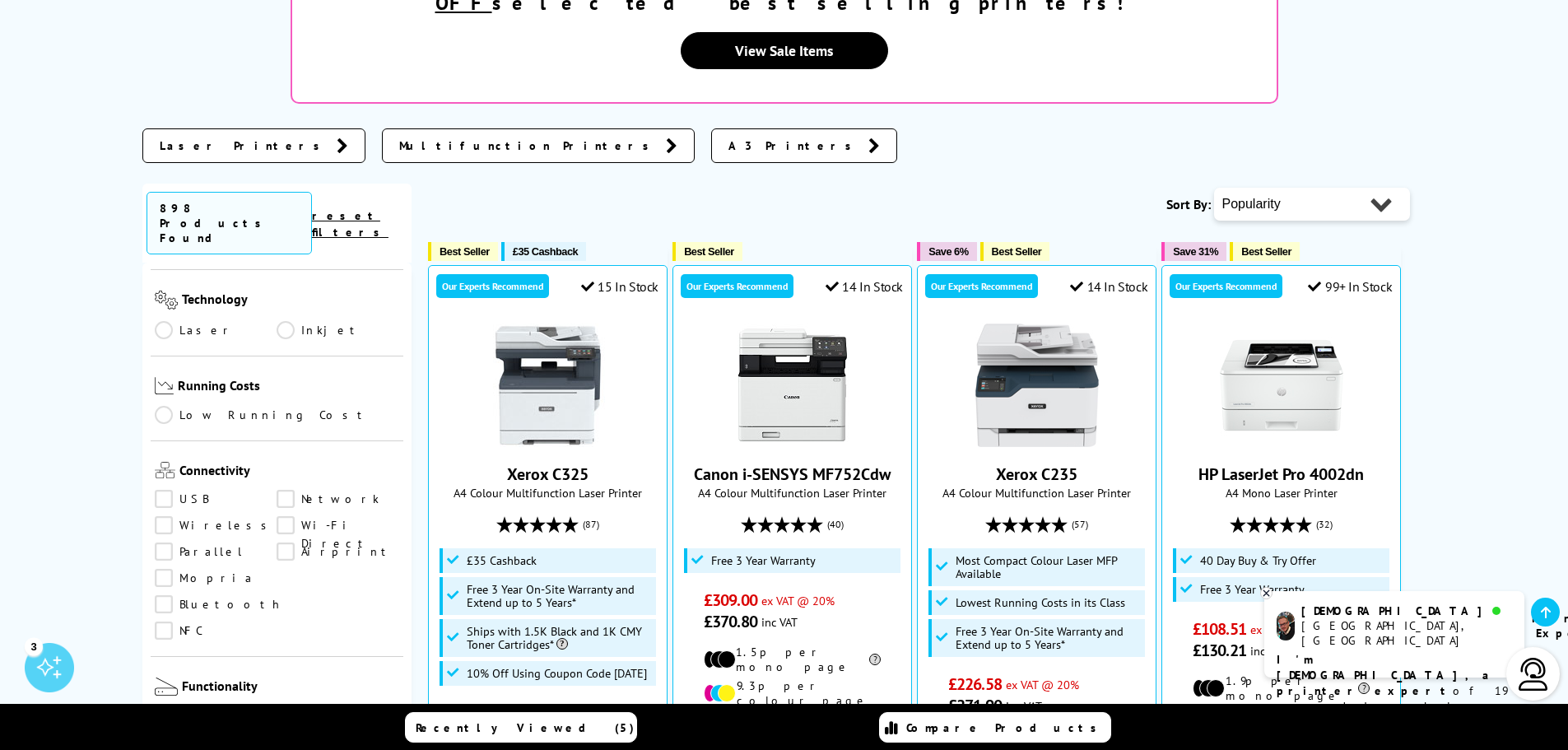
scroll to position [658, 0]
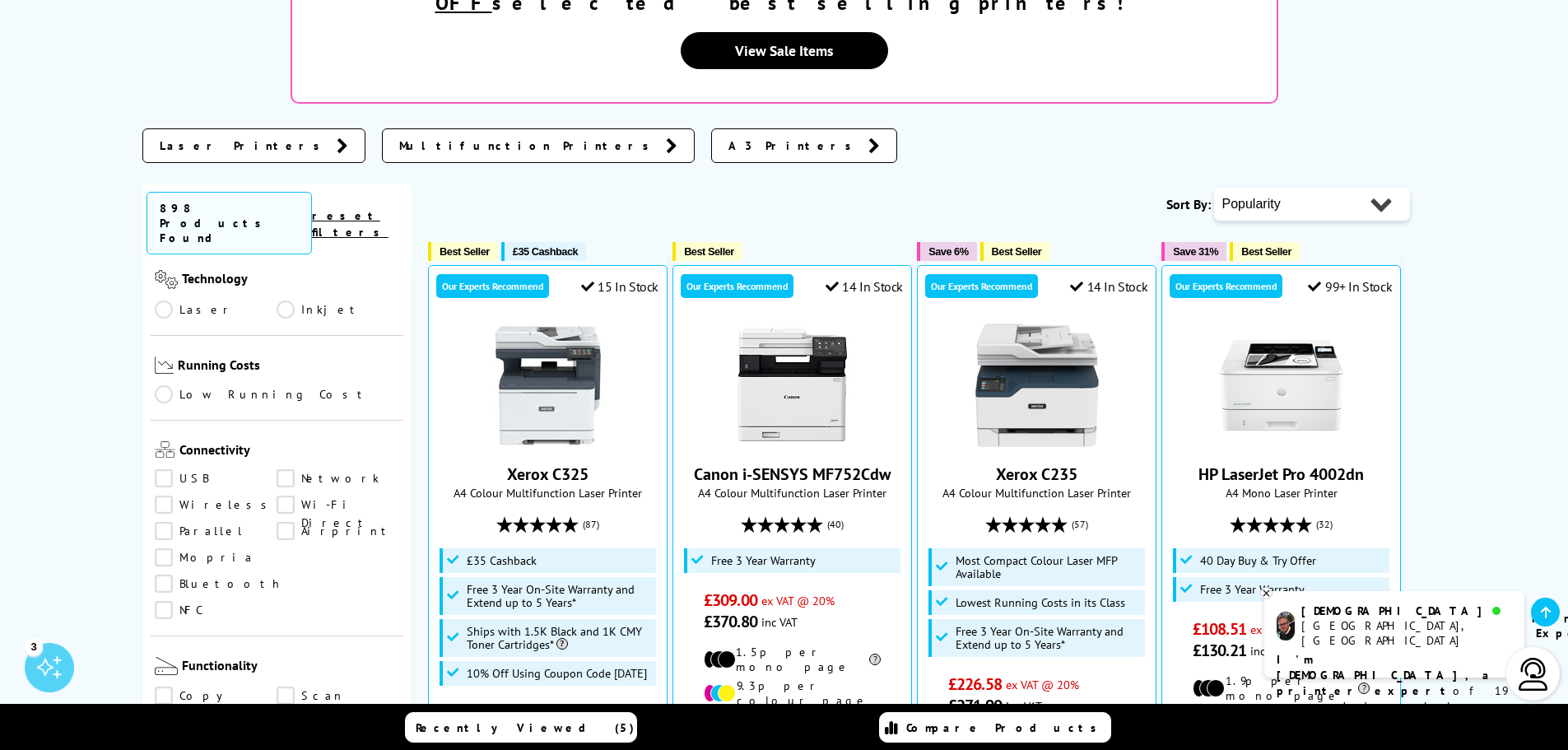
click at [295, 469] on link "Network" at bounding box center [337, 478] width 122 height 18
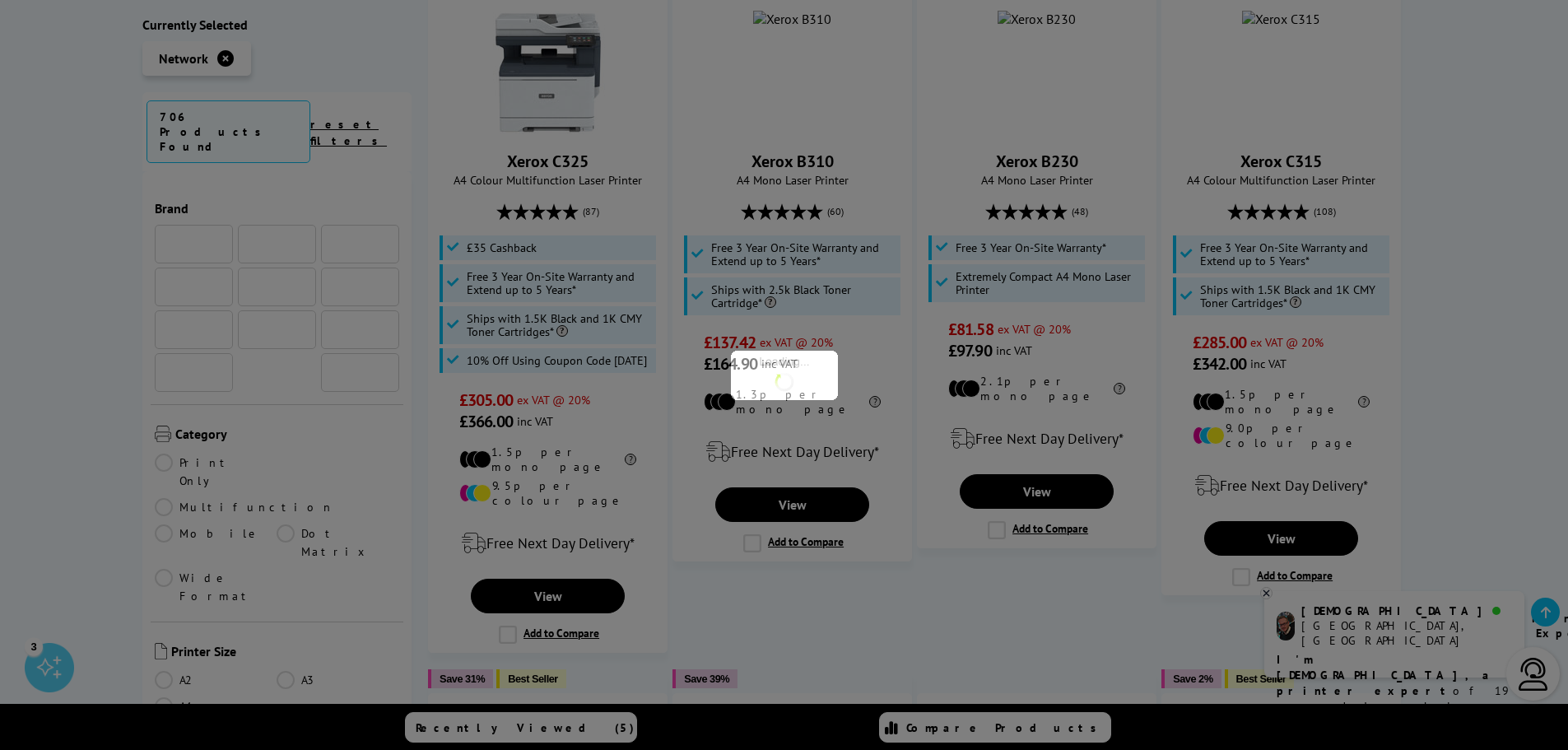
scroll to position [658, 0]
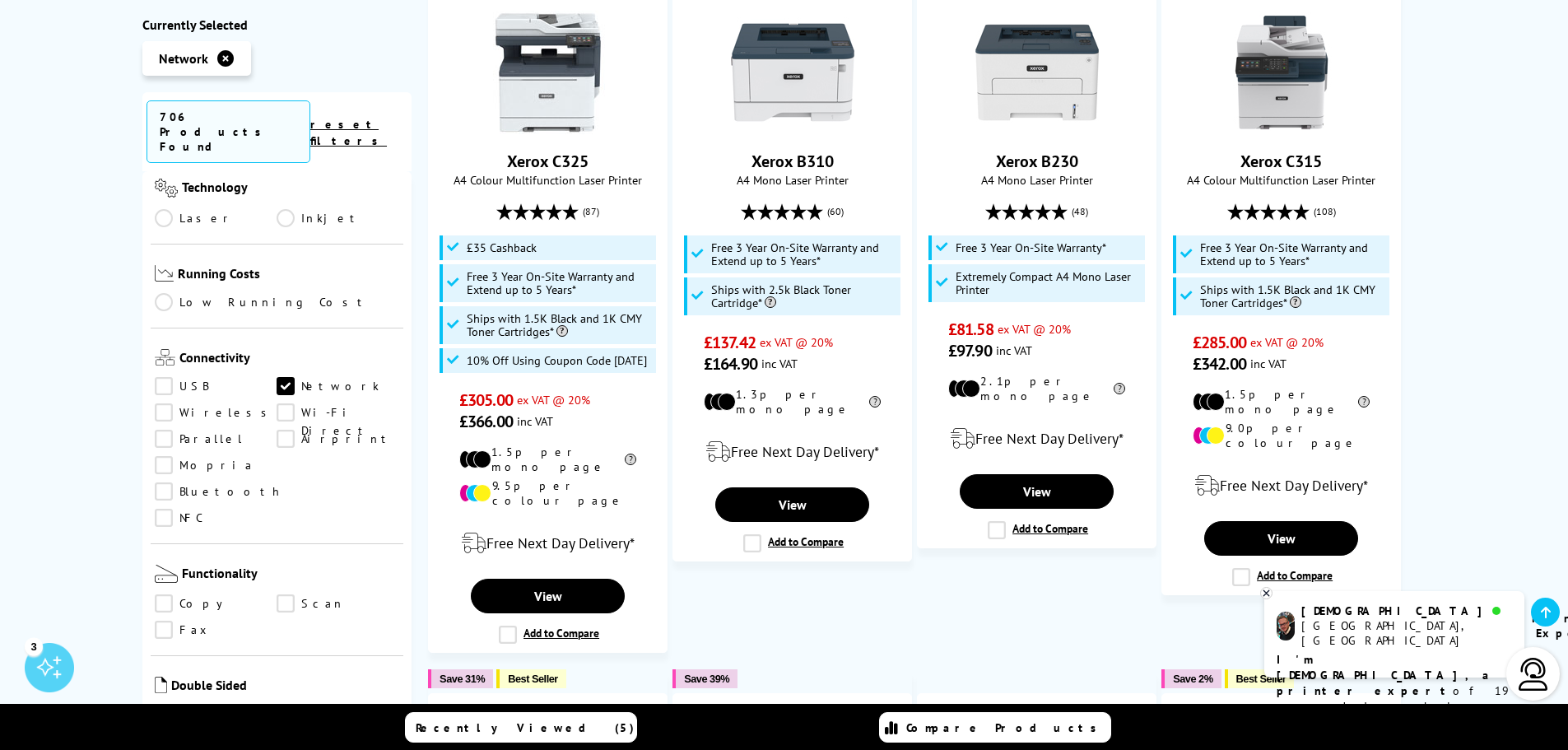
click at [163, 595] on link "Copy" at bounding box center [216, 604] width 122 height 18
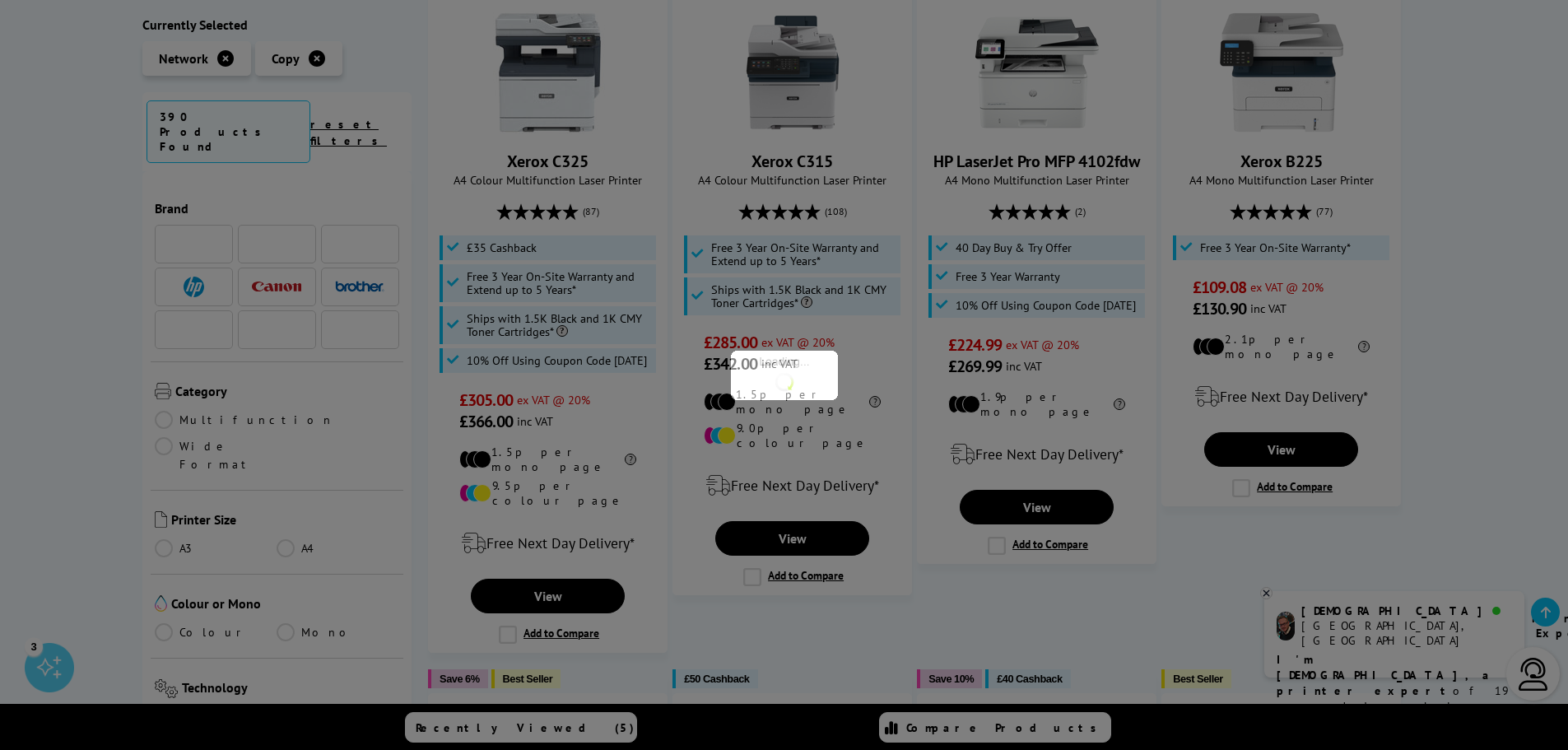
scroll to position [658, 0]
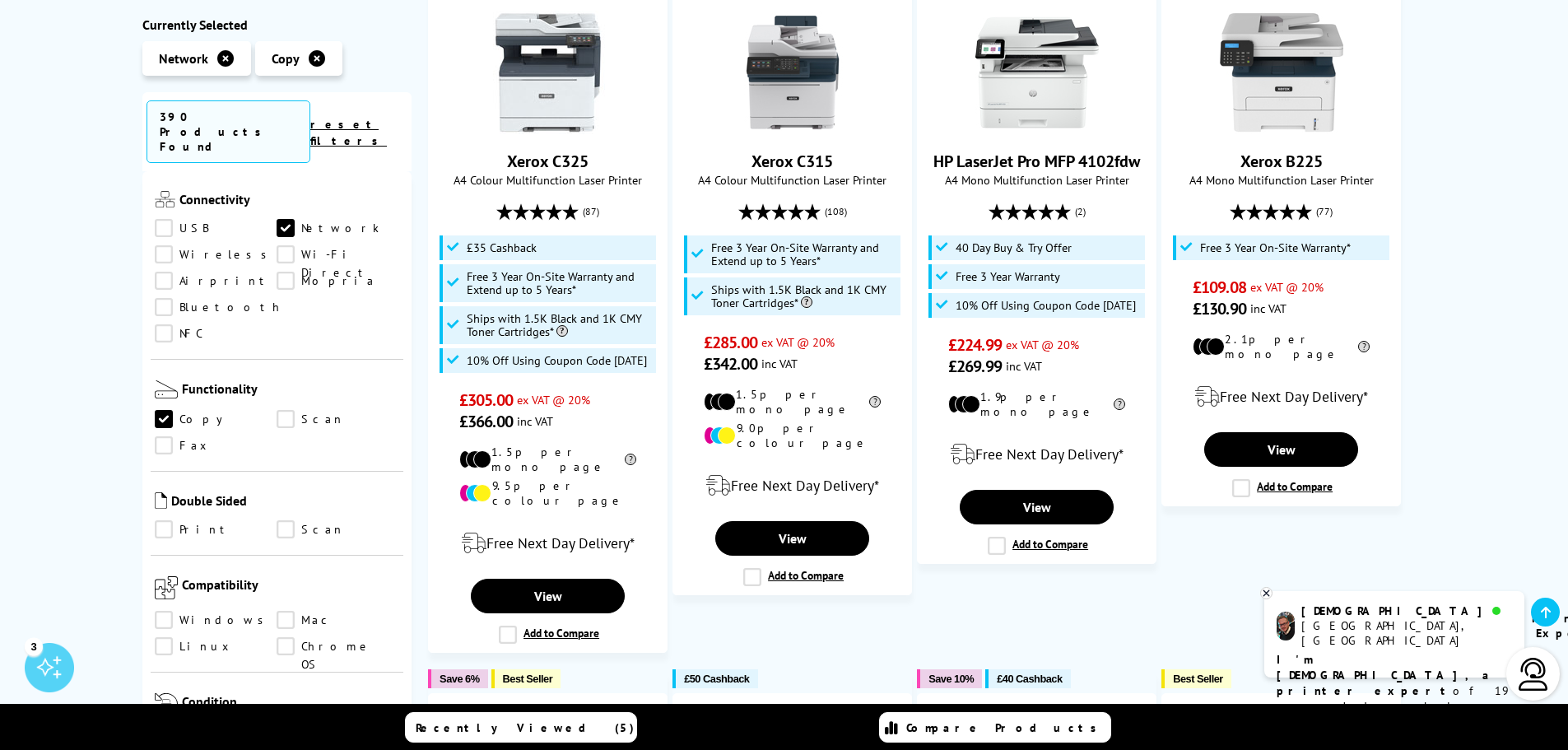
click at [288, 410] on link "Scan" at bounding box center [337, 419] width 122 height 18
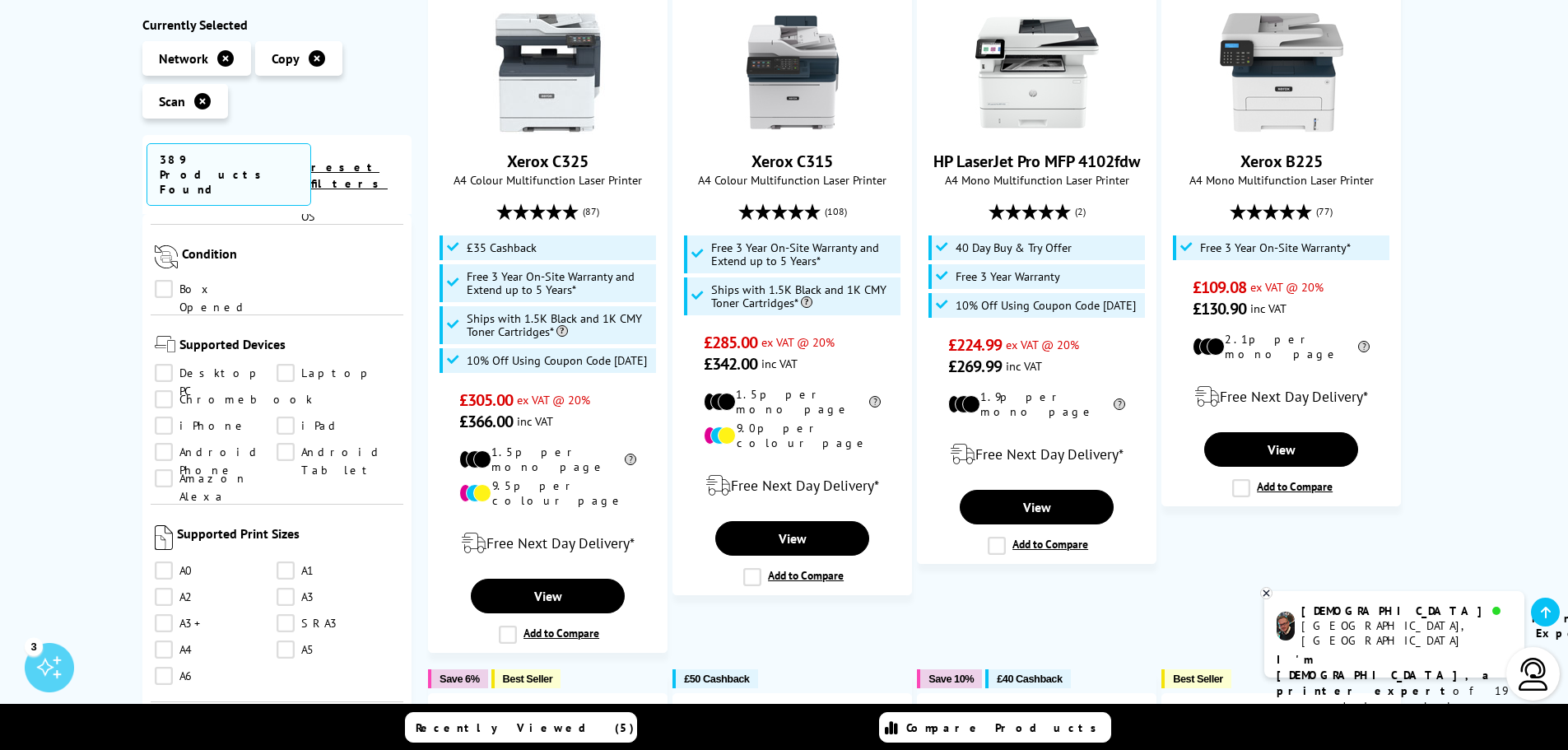
scroll to position [1152, 0]
click at [287, 585] on link "A3" at bounding box center [337, 594] width 122 height 18
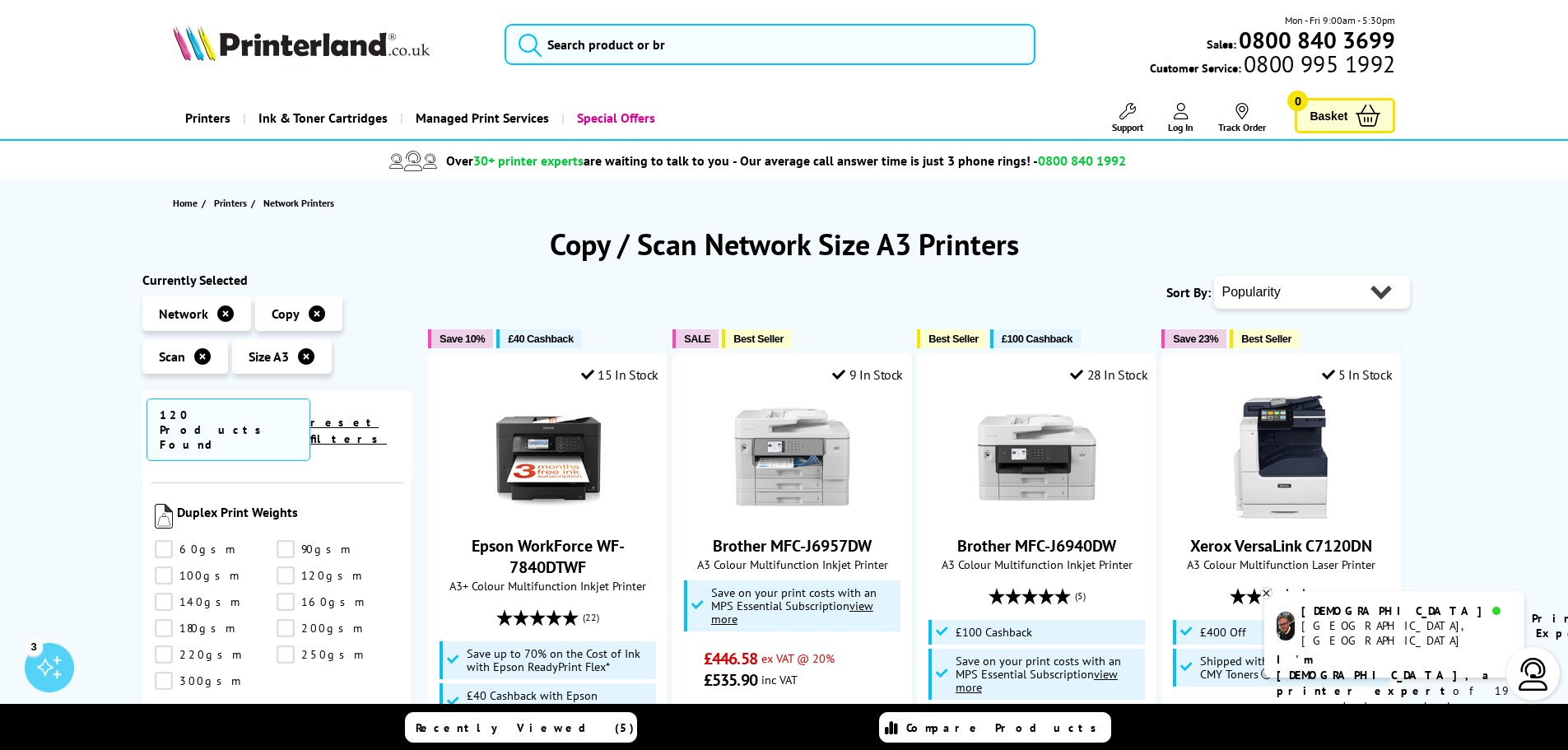
click at [1303, 294] on select "Popularity Rating Price - Low to High Price - High to Low Running Costs - Low t…" at bounding box center [1311, 292] width 196 height 32
select select "Price Ascending"
click at [1214, 275] on select "Popularity Rating Price - Low to High Price - High to Low Running Costs - Low t…" at bounding box center [1311, 292] width 196 height 32
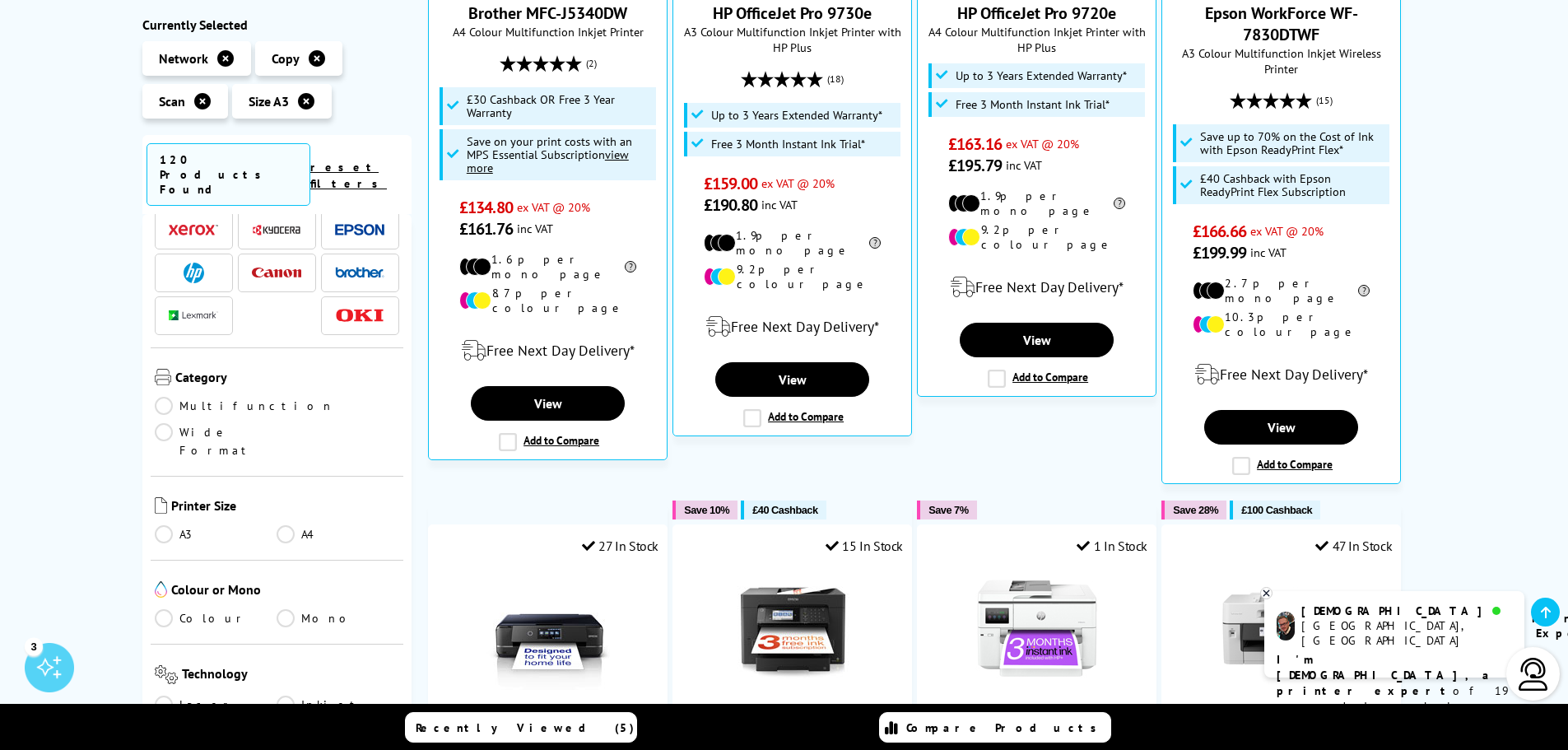
scroll to position [55, 0]
click at [167, 611] on link "Colour" at bounding box center [216, 619] width 122 height 18
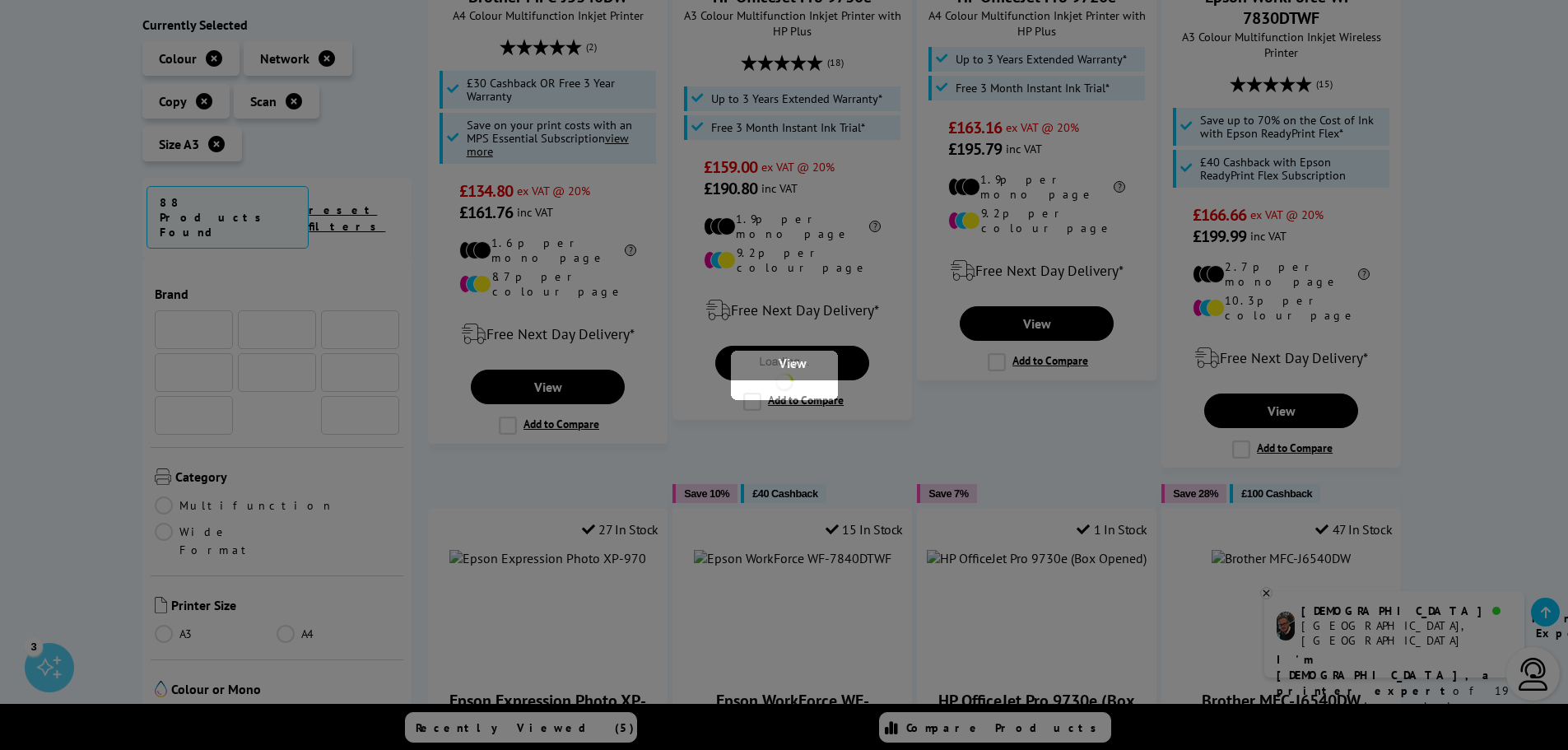
scroll to position [55, 0]
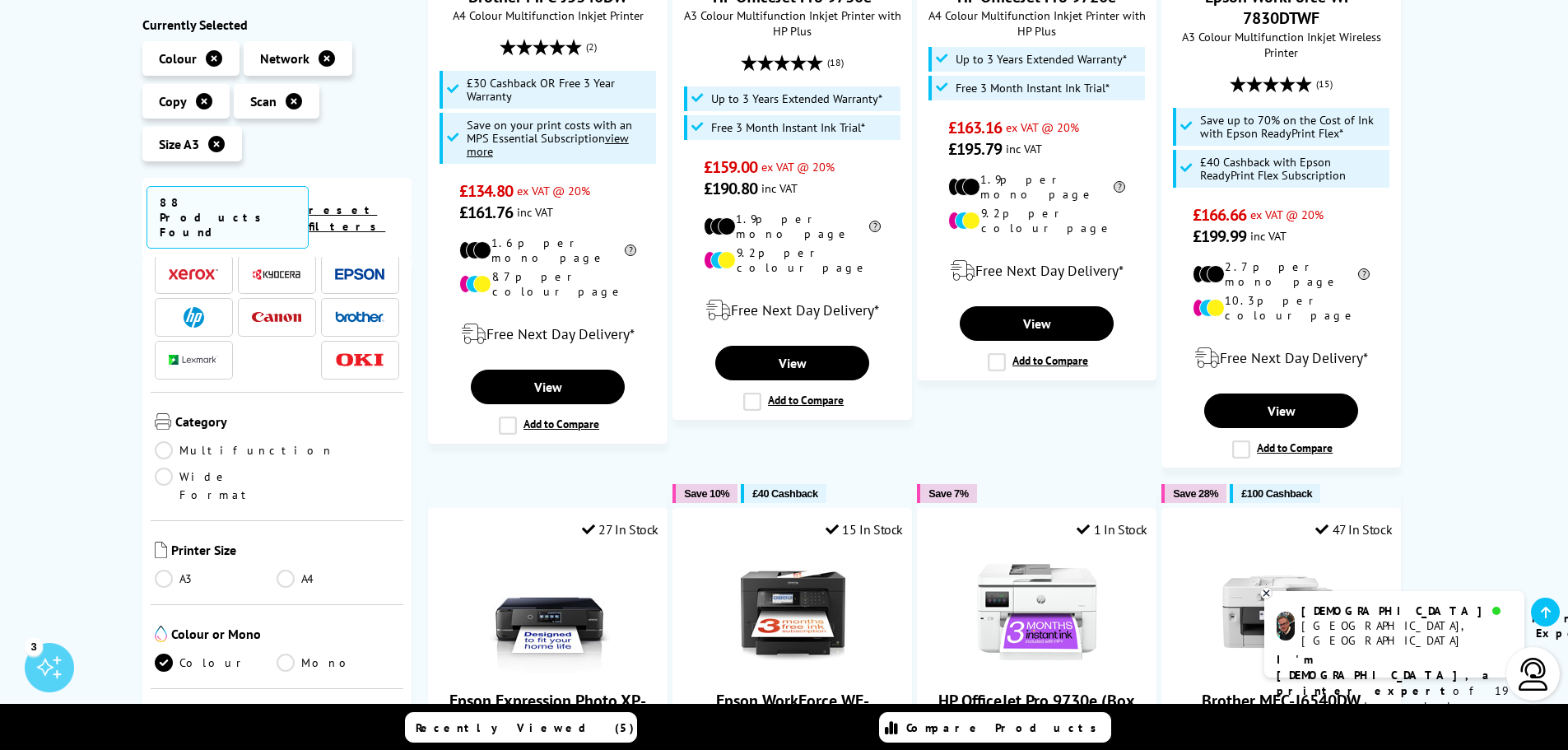
click at [163, 740] on link "Laser" at bounding box center [216, 748] width 122 height 18
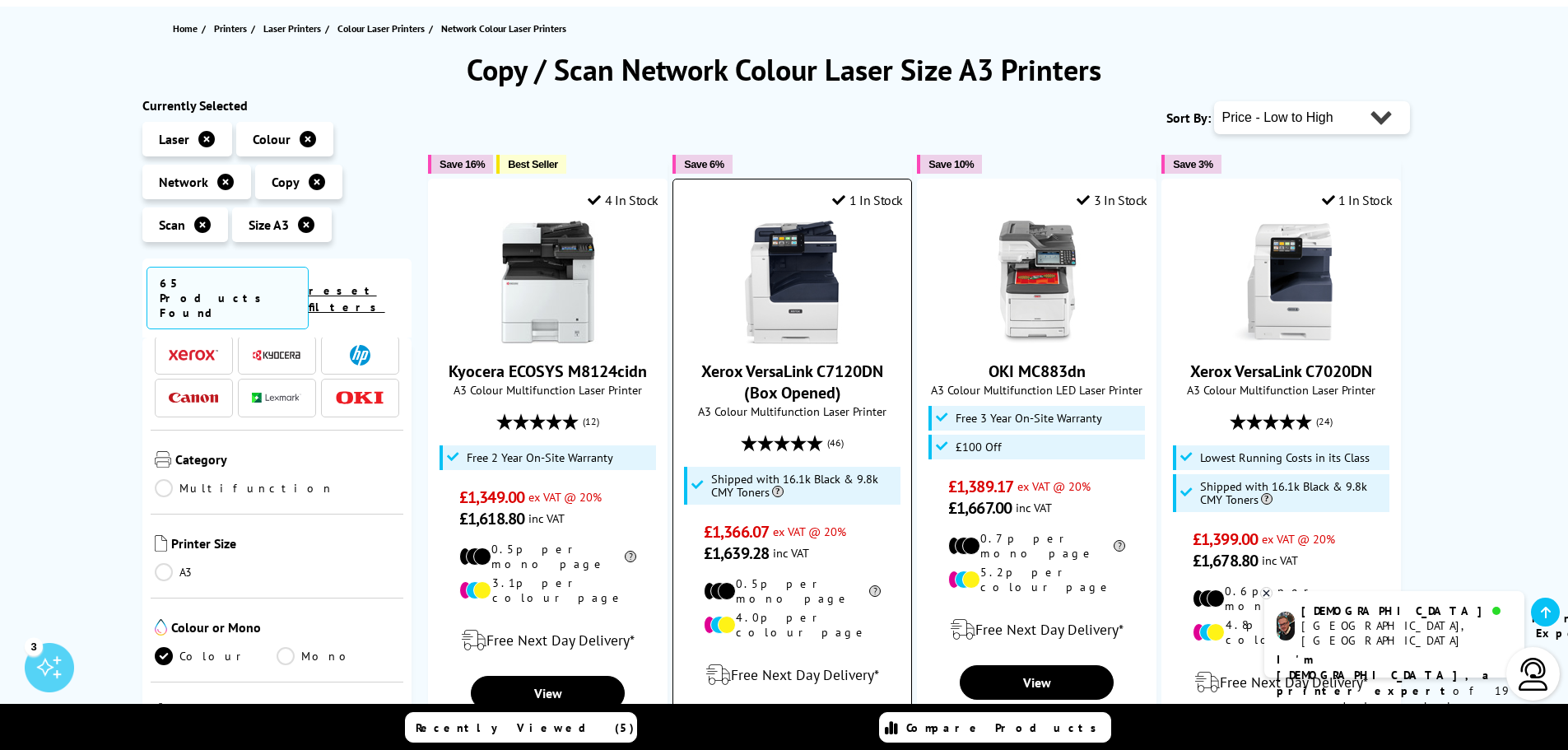
scroll to position [164, 0]
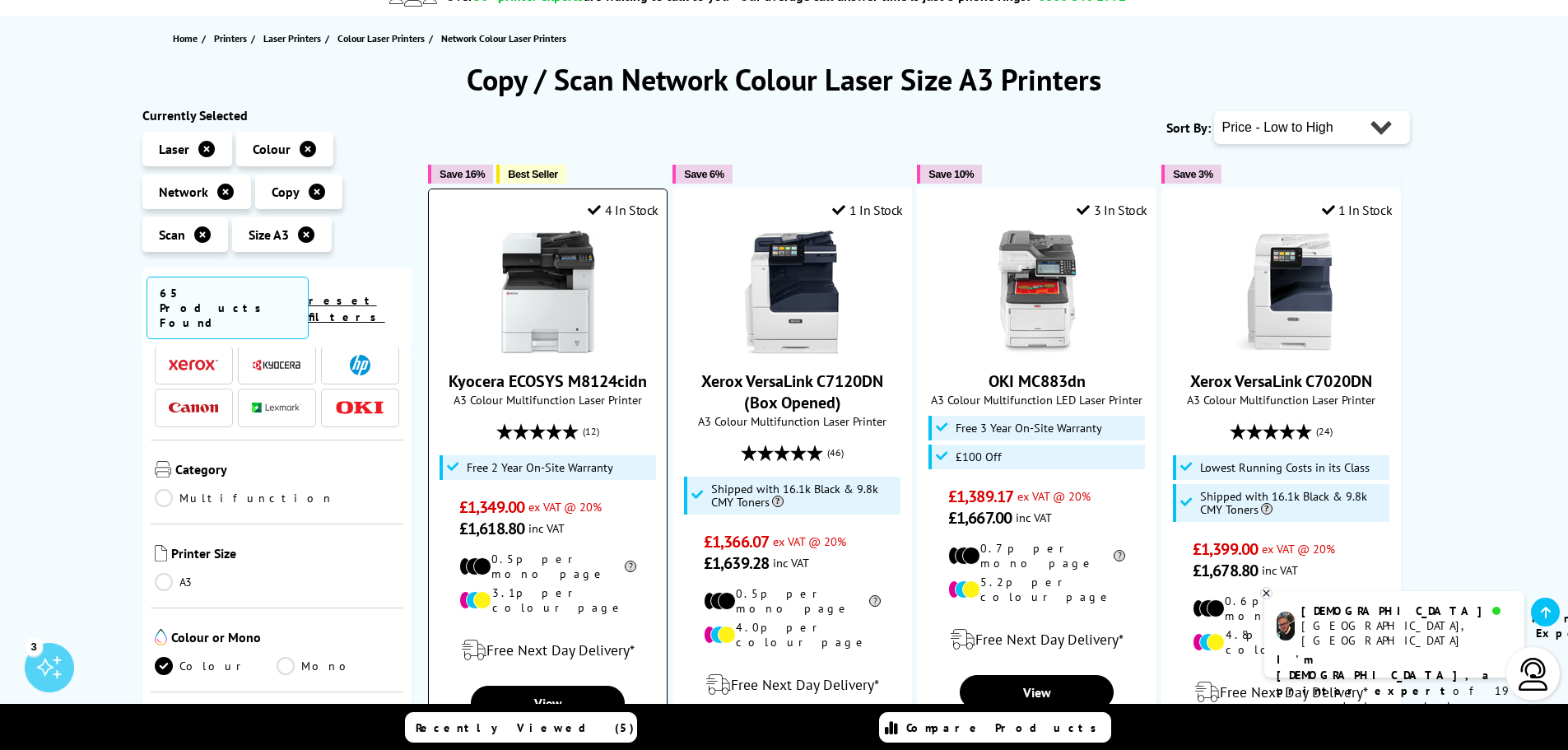
drag, startPoint x: 658, startPoint y: 382, endPoint x: 448, endPoint y: 381, distance: 210.0
click at [448, 381] on div "Kyocera ECOSYS M8124cidn A3 Colour Multifunction Laser Printer (12) £1,349.00 e…" at bounding box center [547, 384] width 222 height 309
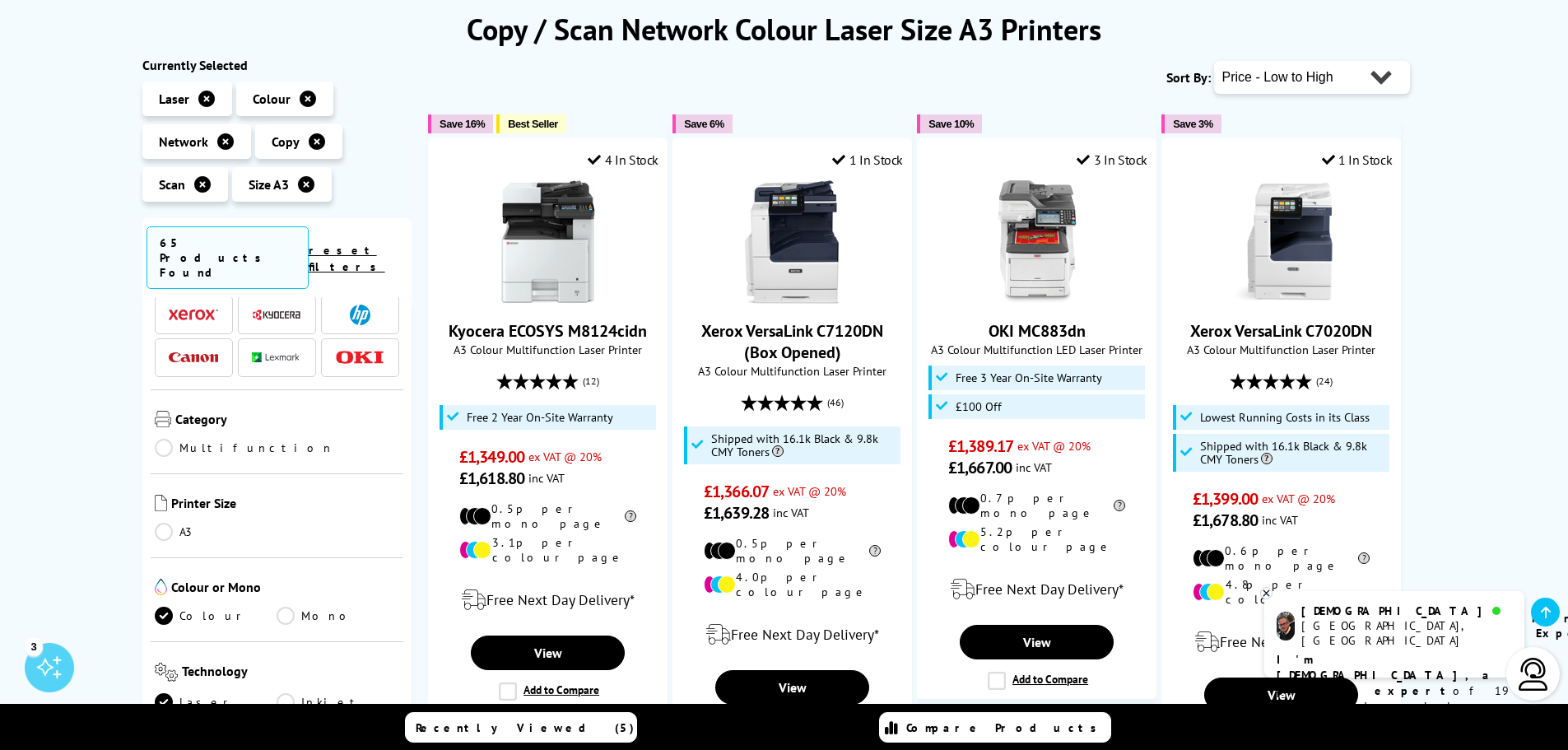
scroll to position [220, 0]
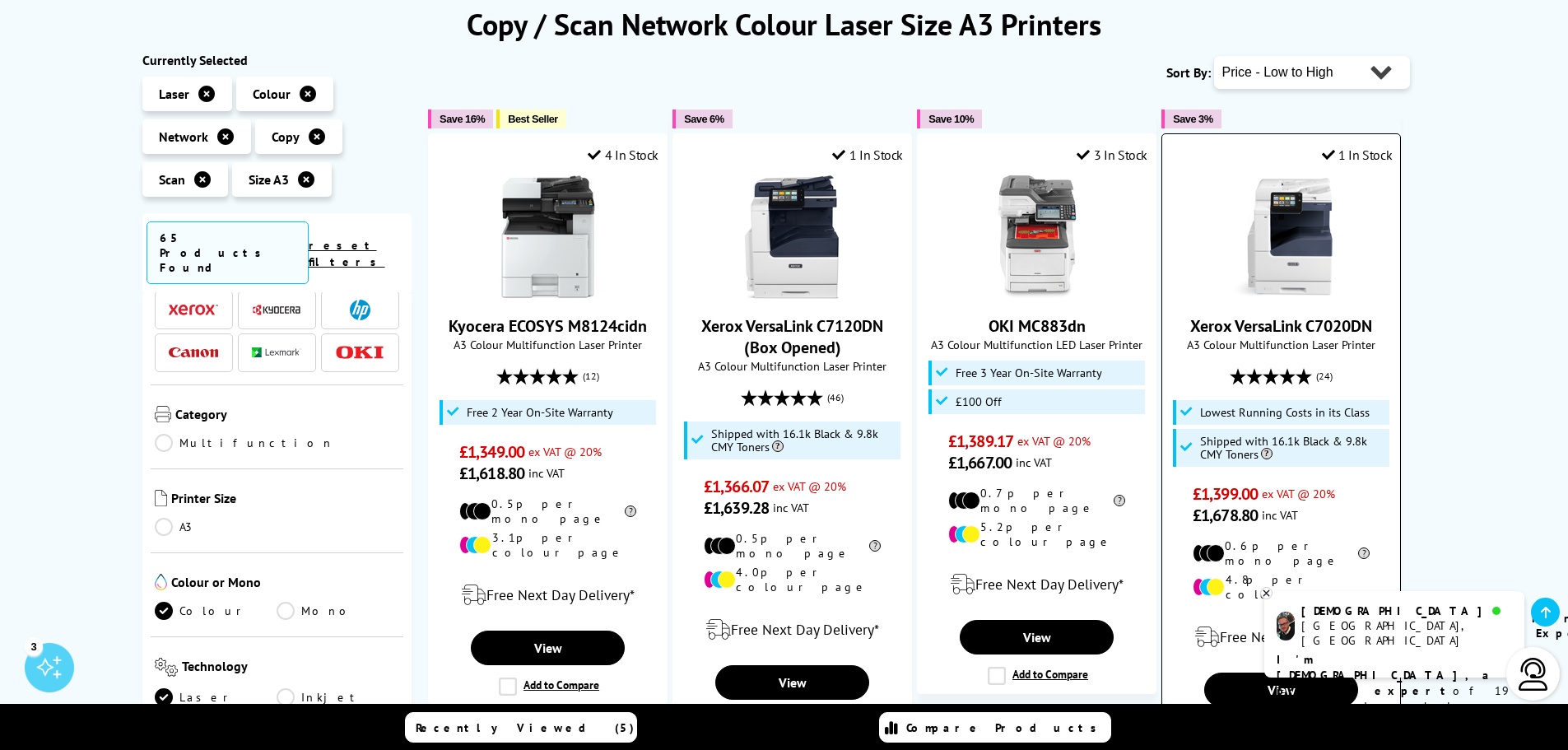
click at [1255, 320] on link "Xerox VersaLink C7020DN" at bounding box center [1281, 326] width 182 height 21
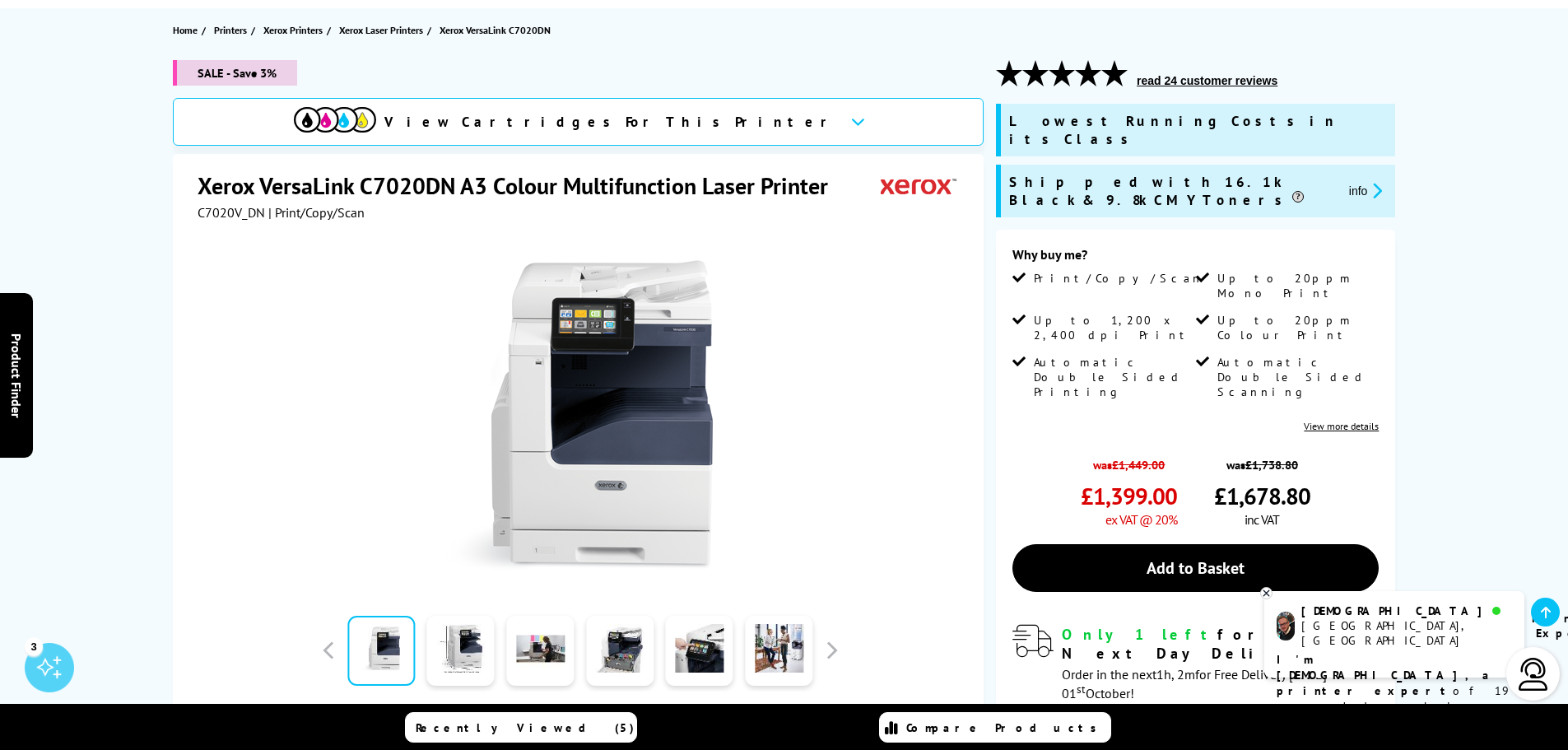
scroll to position [220, 0]
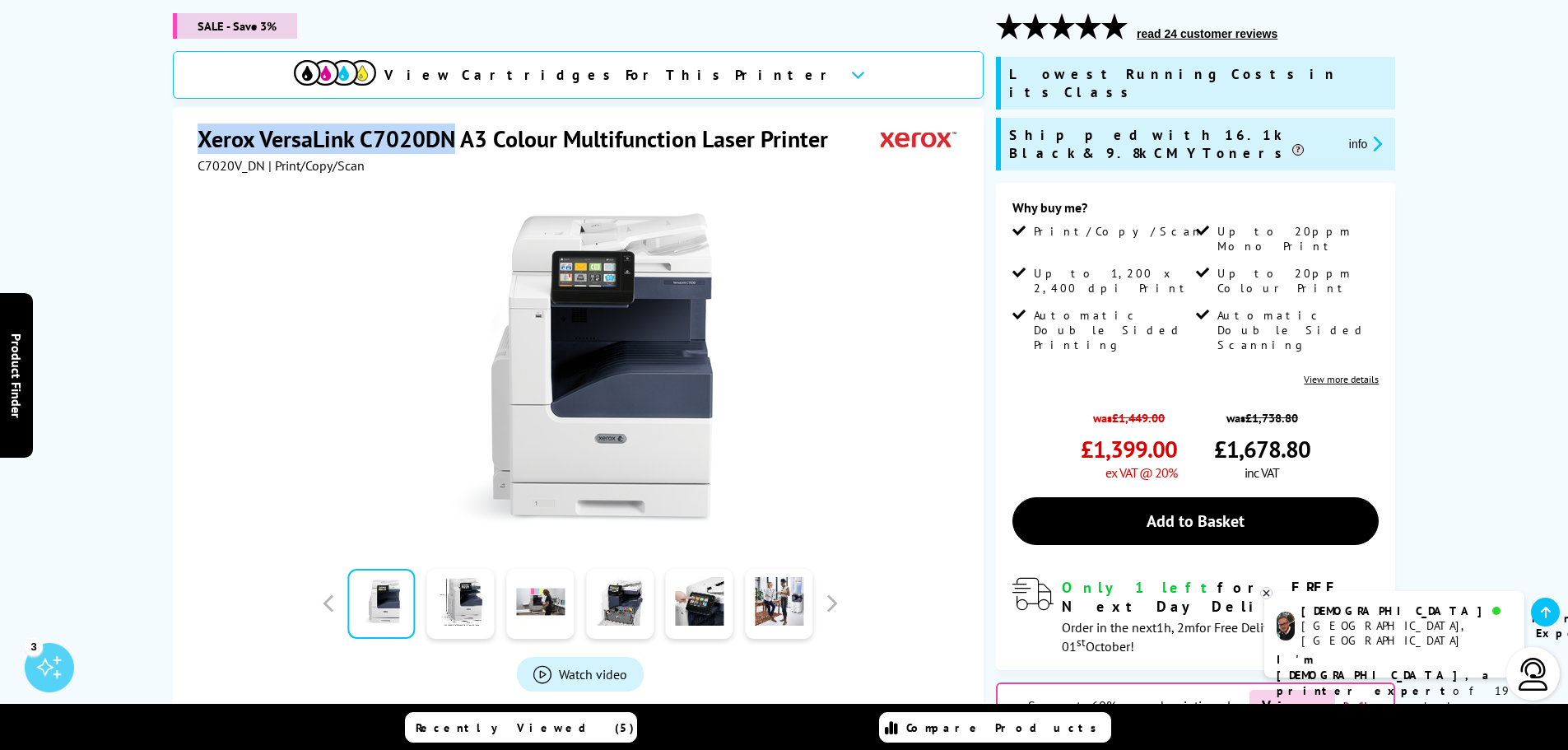
drag, startPoint x: 192, startPoint y: 138, endPoint x: 453, endPoint y: 137, distance: 261.0
click at [453, 137] on div "Xerox VersaLink C7020DN A3 Colour Multifunction Laser Printer C7020V_DN | Print…" at bounding box center [578, 462] width 811 height 710
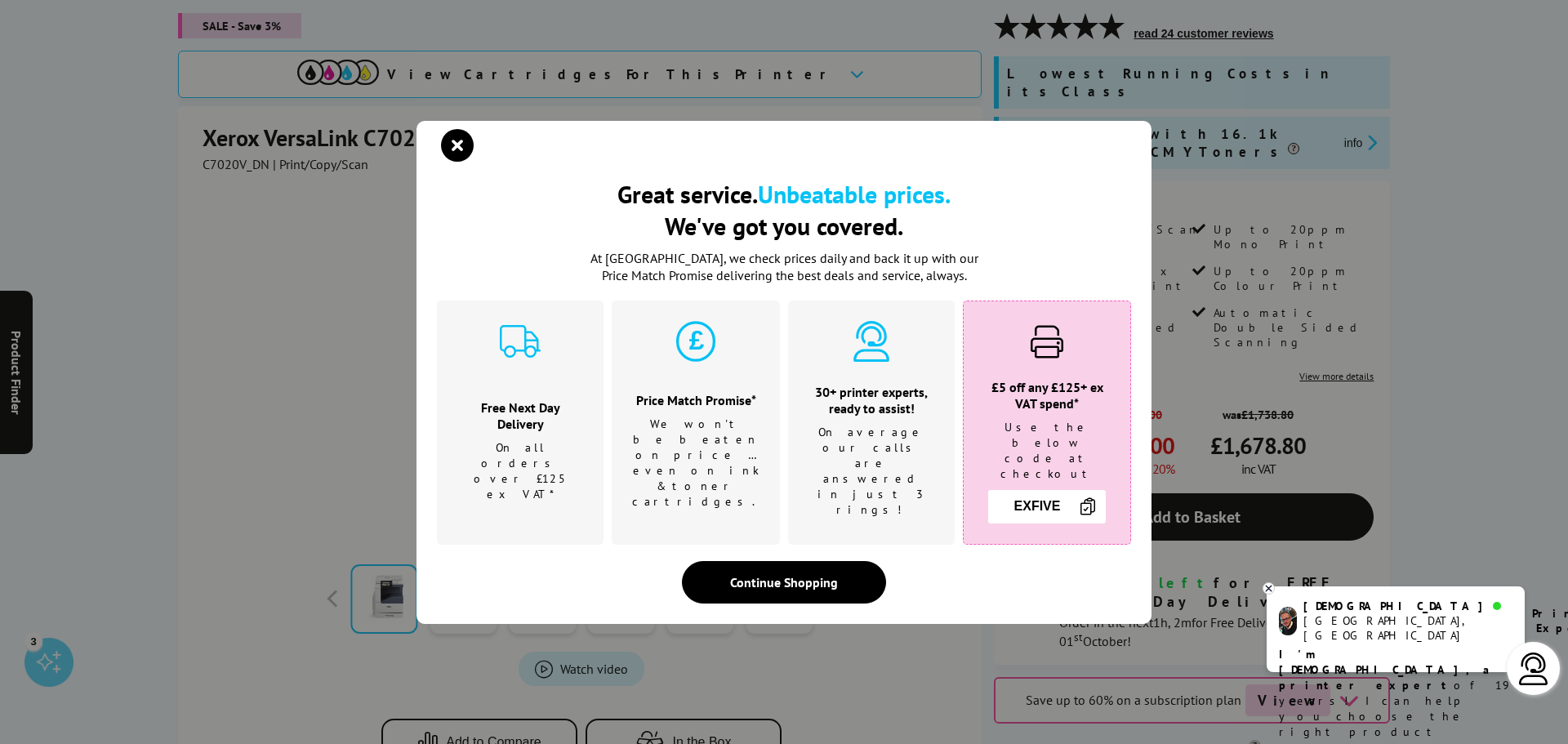
drag, startPoint x: 422, startPoint y: 141, endPoint x: 272, endPoint y: 138, distance: 150.0
click at [272, 138] on div "Great service. Unbeatable prices. We've got you covered. Great service. Unbeata…" at bounding box center [784, 372] width 1568 height 744
click at [454, 153] on icon "close modal" at bounding box center [457, 145] width 32 height 32
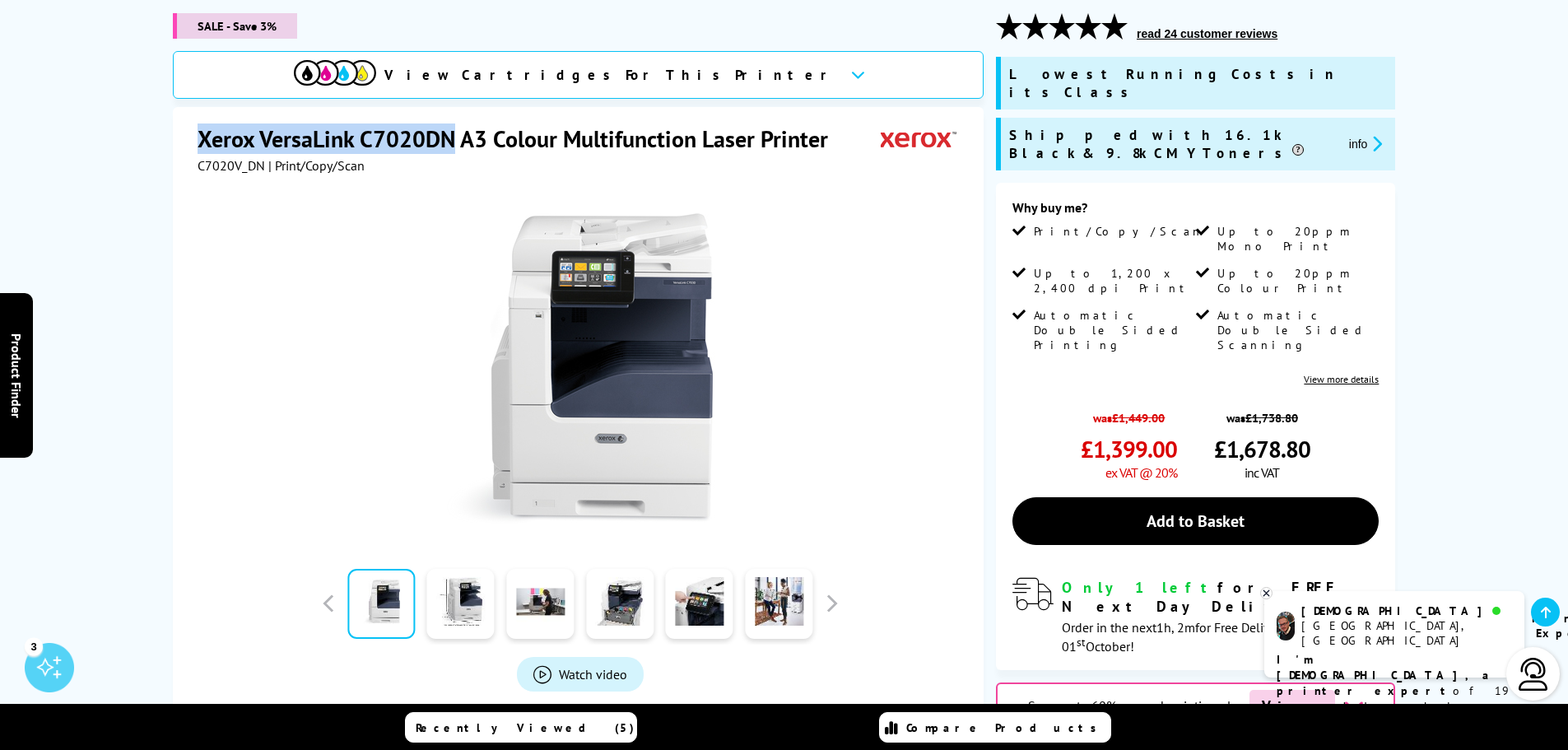
drag, startPoint x: 195, startPoint y: 141, endPoint x: 448, endPoint y: 141, distance: 253.0
click at [448, 141] on div "Xerox VersaLink C7020DN A3 Colour Multifunction Laser Printer C7020V_DN | Print…" at bounding box center [578, 462] width 811 height 710
copy h1 "Xerox VersaLink C7020DN"
